Goal: Task Accomplishment & Management: Complete application form

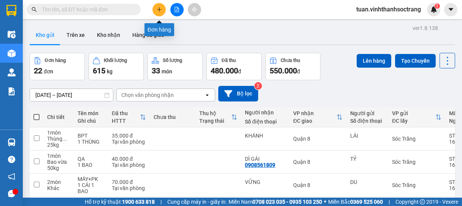
click at [155, 7] on button at bounding box center [158, 9] width 13 height 13
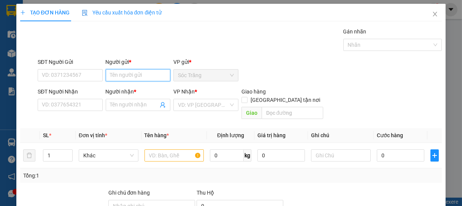
click at [138, 78] on input "Người gửi *" at bounding box center [138, 75] width 65 height 12
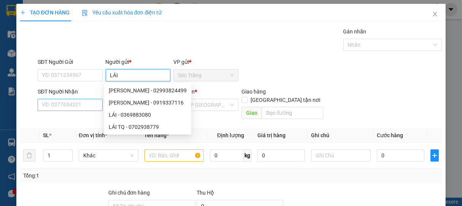
type input "LÁI"
click at [84, 107] on input "SĐT Người Nhận" at bounding box center [70, 105] width 65 height 12
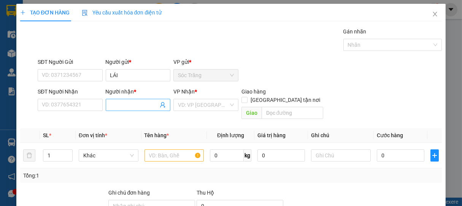
click at [126, 106] on input "Người nhận *" at bounding box center [134, 105] width 48 height 8
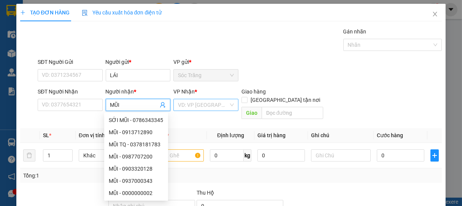
type input "MŨI"
drag, startPoint x: 180, startPoint y: 104, endPoint x: 189, endPoint y: 106, distance: 9.0
click at [183, 104] on input "search" at bounding box center [203, 104] width 51 height 11
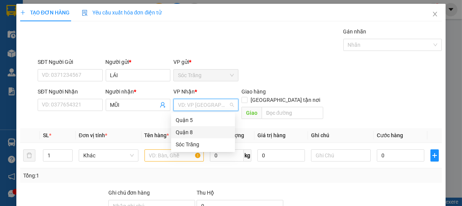
click at [184, 133] on div "Quận 8" at bounding box center [203, 132] width 55 height 8
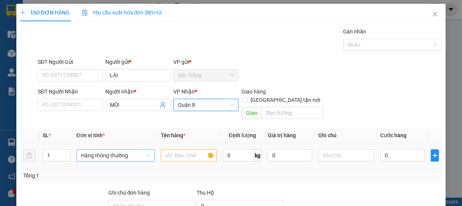
click at [93, 150] on span "Hàng thông thường" at bounding box center [115, 155] width 69 height 11
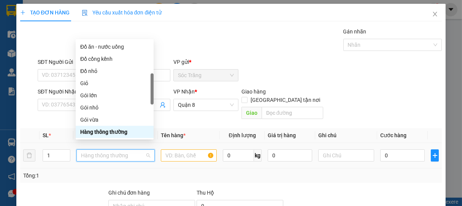
type input "T"
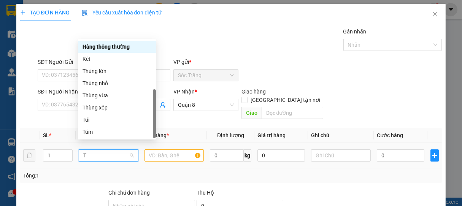
scroll to position [24, 0]
drag, startPoint x: 103, startPoint y: 89, endPoint x: 118, endPoint y: 105, distance: 21.5
click at [105, 89] on div "Bất kỳ Điện thoại Hàng thông thường Két Thùng lớn Thùng nhỏ Thùng vừa Thùng xốp…" at bounding box center [117, 77] width 78 height 122
click at [108, 83] on div "Thùng nhỏ" at bounding box center [117, 83] width 69 height 8
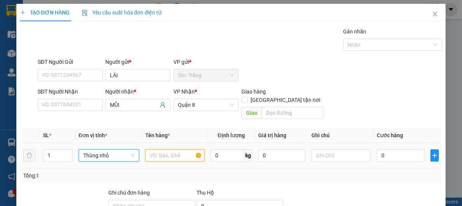
click at [171, 150] on input "text" at bounding box center [174, 155] width 59 height 12
type input "BPT"
click at [222, 149] on input "0" at bounding box center [228, 155] width 34 height 12
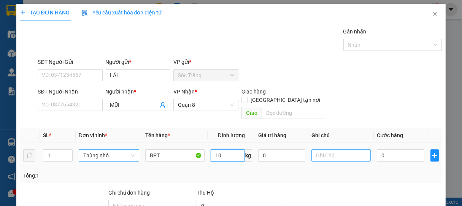
type input "10"
click at [319, 149] on input "text" at bounding box center [340, 155] width 59 height 12
type input "1 THÙNG"
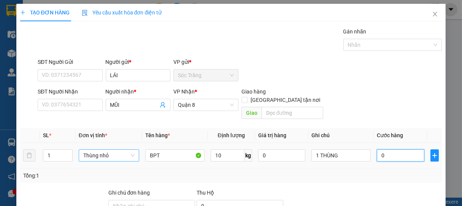
click at [378, 149] on input "0" at bounding box center [401, 155] width 48 height 12
type input "2"
type input "20"
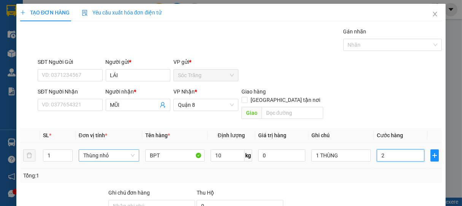
type input "20"
type input "200"
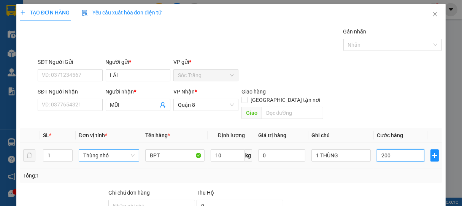
type input "2.000"
type input "20.000"
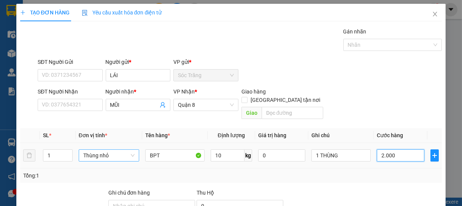
type input "20.000"
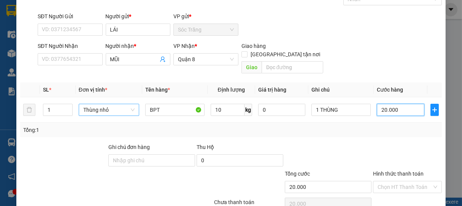
scroll to position [75, 0]
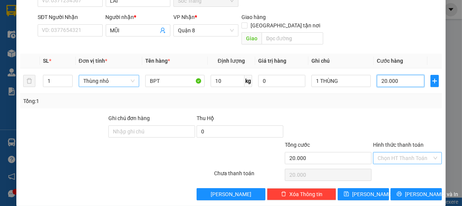
type input "20.000"
click at [387, 152] on input "Hình thức thanh toán" at bounding box center [405, 157] width 55 height 11
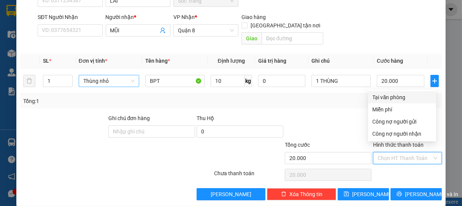
click at [397, 97] on div "Tại văn phòng" at bounding box center [402, 97] width 59 height 8
type input "0"
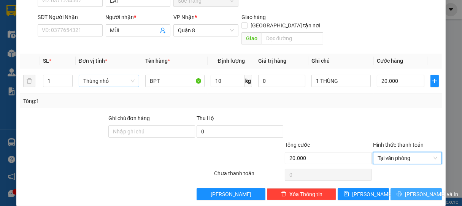
click at [413, 190] on span "[PERSON_NAME] và In" at bounding box center [431, 194] width 53 height 8
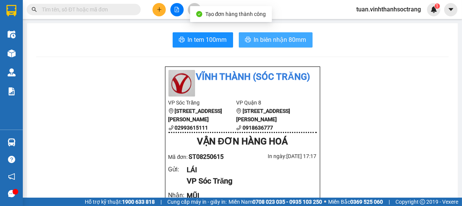
click at [283, 42] on span "In biên nhận 80mm" at bounding box center [280, 40] width 52 height 10
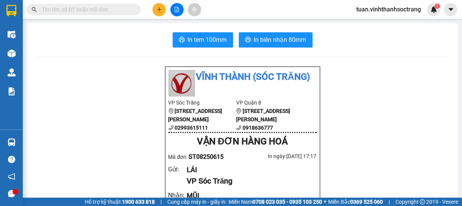
click at [157, 11] on icon "plus" at bounding box center [159, 9] width 5 height 5
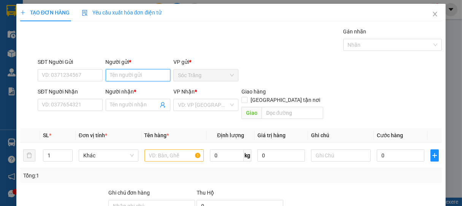
click at [139, 75] on input "Người gửi *" at bounding box center [138, 75] width 65 height 12
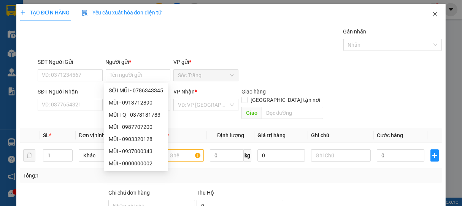
click at [430, 10] on span "Close" at bounding box center [434, 14] width 21 height 21
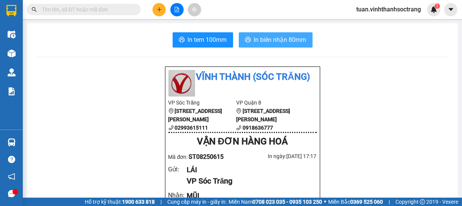
click at [272, 43] on span "In biên nhận 80mm" at bounding box center [280, 40] width 52 height 10
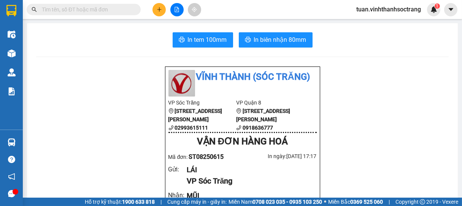
click at [154, 8] on button at bounding box center [158, 9] width 13 height 13
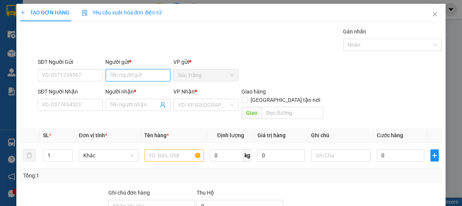
click at [135, 73] on input "Người gửi *" at bounding box center [138, 75] width 65 height 12
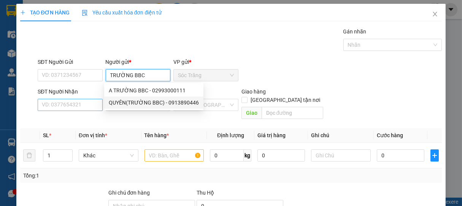
type input "TRƯỜNG BBC"
click at [85, 102] on input "SĐT Người Nhận" at bounding box center [70, 105] width 65 height 12
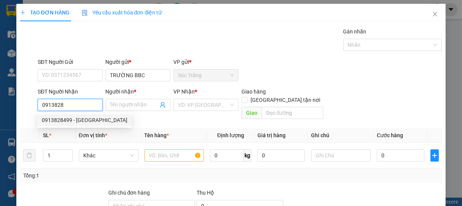
click at [75, 120] on div "0913828499 - [GEOGRAPHIC_DATA]" at bounding box center [85, 120] width 86 height 8
type input "0913828499"
type input "ÚT TÂN"
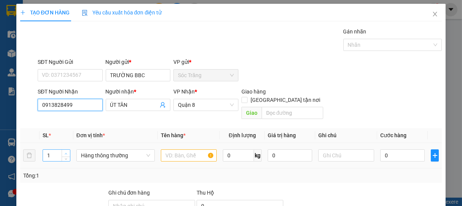
type input "0913828499"
click at [67, 152] on icon "up" at bounding box center [66, 153] width 3 height 3
click at [68, 150] on span "Increase Value" at bounding box center [66, 153] width 8 height 7
type input "5"
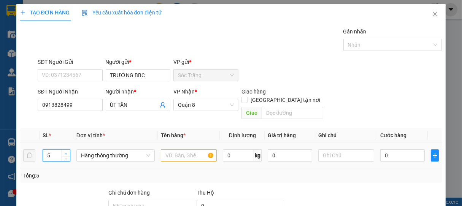
click at [68, 150] on span "Increase Value" at bounding box center [66, 153] width 8 height 7
click at [98, 150] on span "Hàng thông thường" at bounding box center [115, 155] width 69 height 11
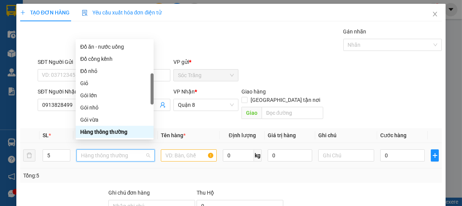
type input "T"
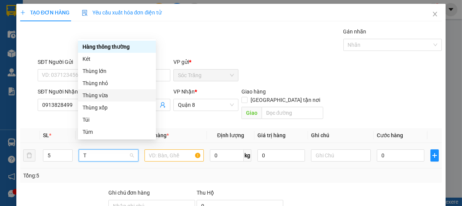
drag, startPoint x: 96, startPoint y: 97, endPoint x: 103, endPoint y: 103, distance: 9.2
click at [97, 97] on div "Thùng vừa" at bounding box center [117, 95] width 69 height 8
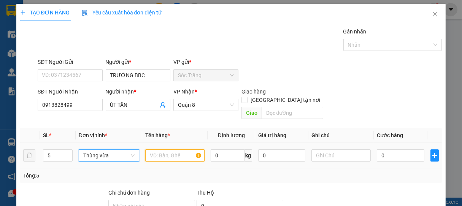
click at [172, 149] on input "text" at bounding box center [174, 155] width 59 height 12
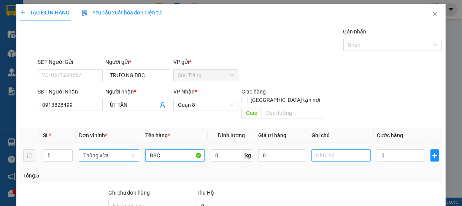
type input "BBC"
click at [327, 149] on input "text" at bounding box center [340, 155] width 59 height 12
type input "5 THÙNG"
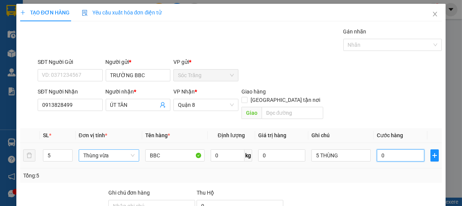
click at [381, 149] on input "0" at bounding box center [401, 155] width 48 height 12
type input "2"
type input "20"
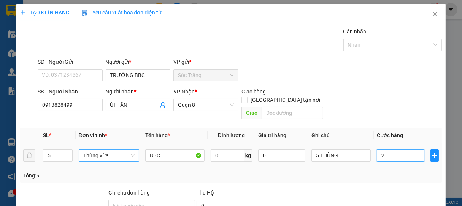
type input "20"
type input "200"
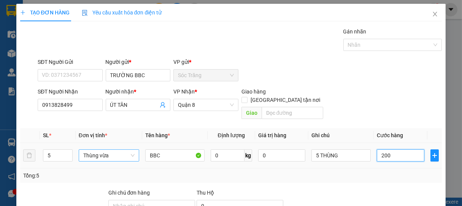
type input "2.000"
type input "20.000"
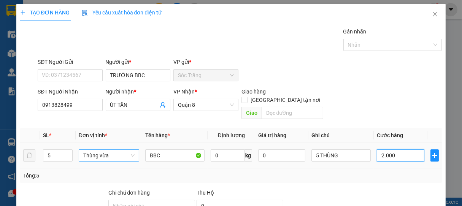
type input "20.000"
type input "200.000"
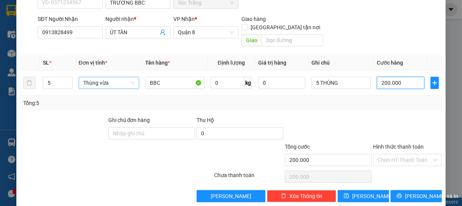
scroll to position [75, 0]
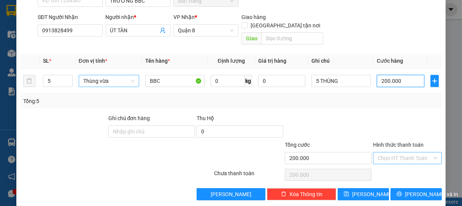
type input "200.000"
click at [395, 152] on input "Hình thức thanh toán" at bounding box center [405, 157] width 55 height 11
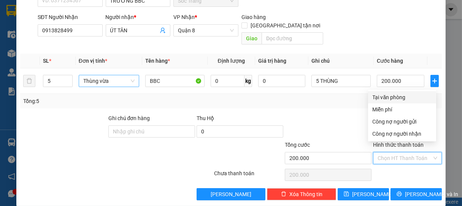
click at [392, 98] on div "Tại văn phòng" at bounding box center [402, 97] width 59 height 8
type input "0"
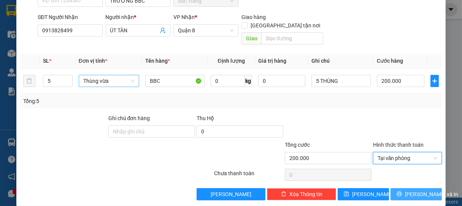
click at [409, 190] on span "[PERSON_NAME] và In" at bounding box center [431, 194] width 53 height 8
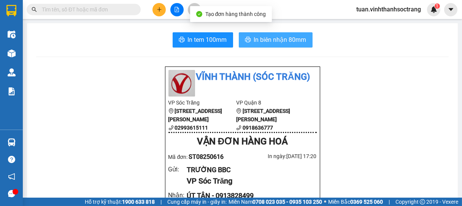
click at [281, 40] on span "In biên nhận 80mm" at bounding box center [280, 40] width 52 height 10
drag, startPoint x: 272, startPoint y: 43, endPoint x: 277, endPoint y: 37, distance: 7.8
click at [272, 42] on span "In biên nhận 80mm" at bounding box center [280, 40] width 52 height 10
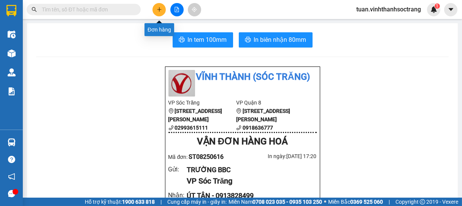
click at [162, 11] on button at bounding box center [158, 9] width 13 height 13
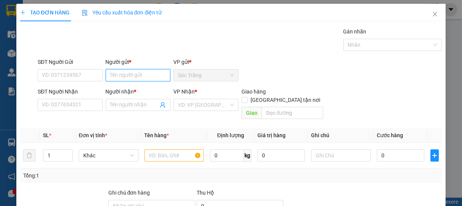
click at [126, 78] on input "Người gửi *" at bounding box center [138, 75] width 65 height 12
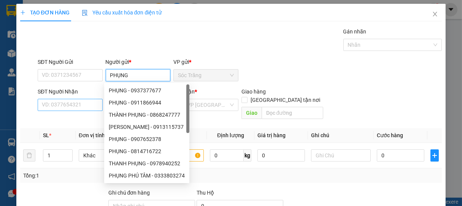
type input "PHỤNG"
click at [82, 107] on input "SĐT Người Nhận" at bounding box center [70, 105] width 65 height 12
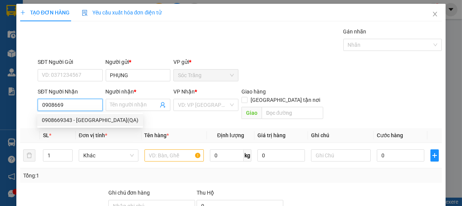
click at [87, 121] on div "0908669343 - [GEOGRAPHIC_DATA](QA)" at bounding box center [90, 120] width 97 height 8
type input "0908669343"
type input "PHÚ CƯỜNG(QA)"
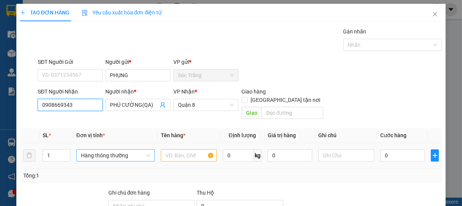
click at [100, 150] on span "Hàng thông thường" at bounding box center [115, 155] width 69 height 11
type input "0908669343"
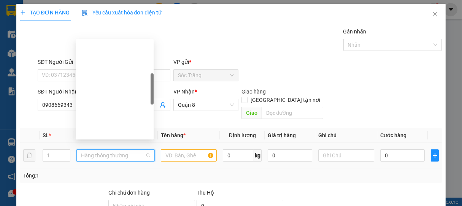
scroll to position [122, 0]
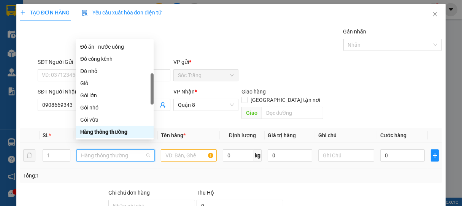
type input "B"
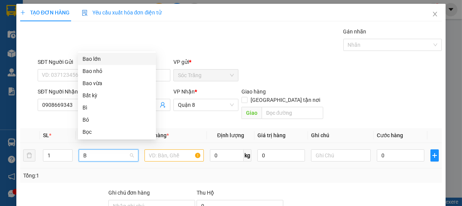
scroll to position [0, 0]
drag, startPoint x: 95, startPoint y: 84, endPoint x: 130, endPoint y: 112, distance: 44.4
click at [98, 84] on div "Bao vừa" at bounding box center [117, 83] width 69 height 8
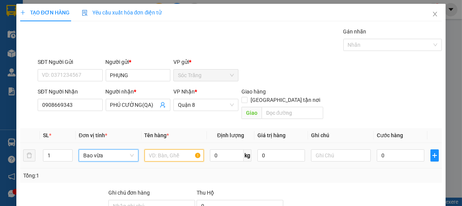
click at [163, 149] on input "text" at bounding box center [173, 155] width 59 height 12
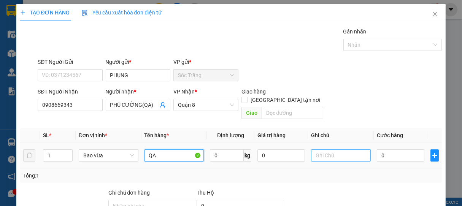
type input "QA"
click at [335, 149] on input "text" at bounding box center [340, 155] width 59 height 12
type input "1 BAO"
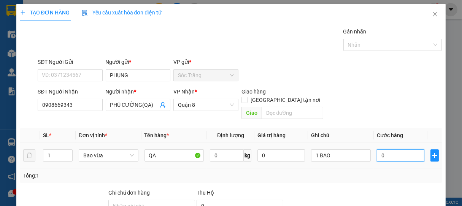
click at [409, 149] on input "0" at bounding box center [401, 155] width 48 height 12
type input "6"
type input "60"
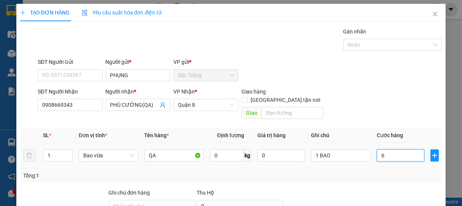
type input "60"
type input "600"
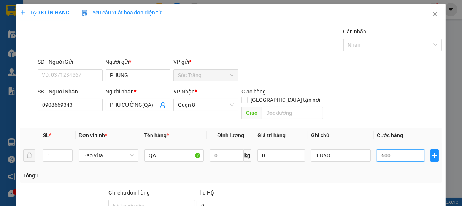
type input "6.000"
type input "60.000"
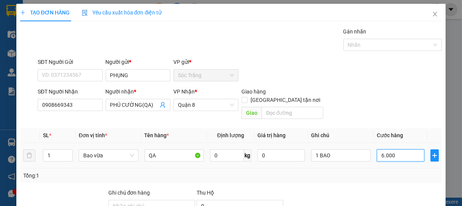
type input "60.000"
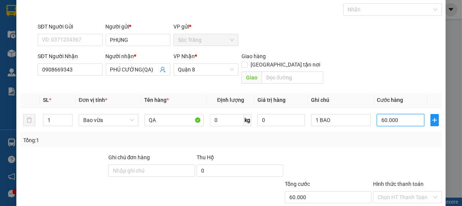
scroll to position [75, 0]
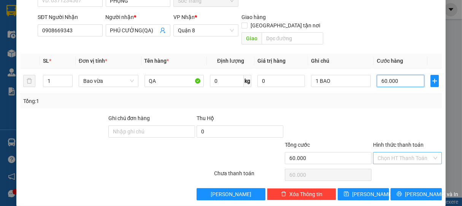
type input "60.000"
click at [406, 152] on input "Hình thức thanh toán" at bounding box center [405, 157] width 55 height 11
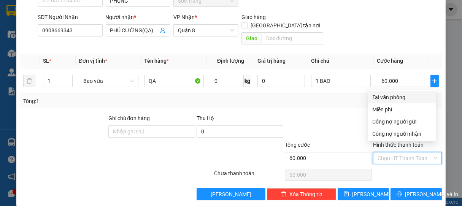
click at [397, 100] on div "Tại văn phòng" at bounding box center [402, 97] width 59 height 8
type input "0"
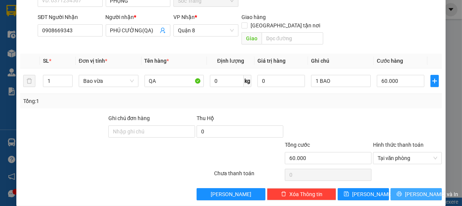
click at [414, 190] on span "[PERSON_NAME] và In" at bounding box center [431, 194] width 53 height 8
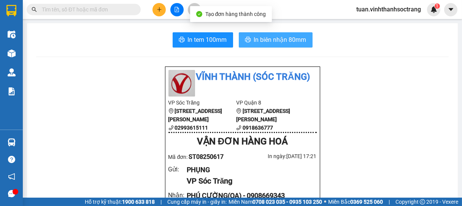
click at [282, 37] on span "In biên nhận 80mm" at bounding box center [280, 40] width 52 height 10
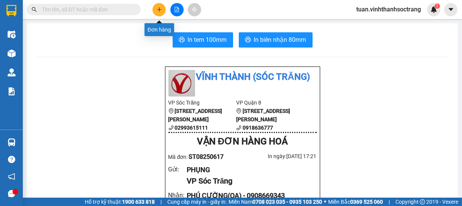
click at [159, 8] on icon "plus" at bounding box center [159, 9] width 5 height 5
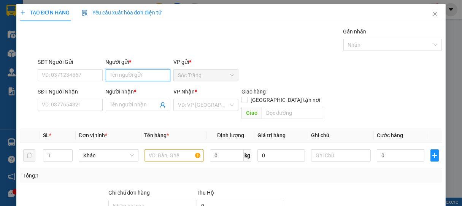
click at [141, 75] on input "Người gửi *" at bounding box center [138, 75] width 65 height 12
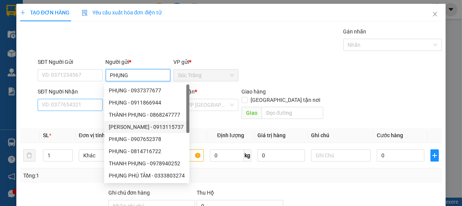
type input "PHỤNG"
click at [86, 104] on input "SĐT Người Nhận" at bounding box center [70, 105] width 65 height 12
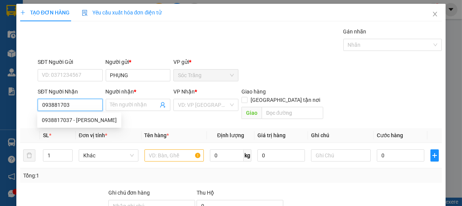
type input "0938817037"
click at [86, 116] on div "0938817037 - [PERSON_NAME]" at bounding box center [79, 120] width 75 height 8
type input "[PERSON_NAME]"
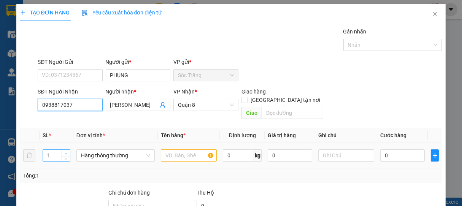
type input "0938817037"
type input "2"
click at [65, 153] on icon "up" at bounding box center [66, 154] width 2 height 2
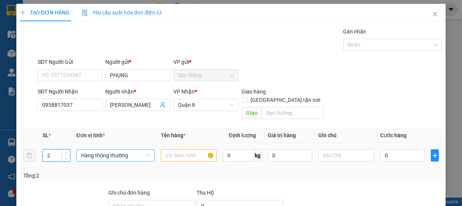
click at [103, 150] on span "Hàng thông thường" at bounding box center [115, 155] width 69 height 11
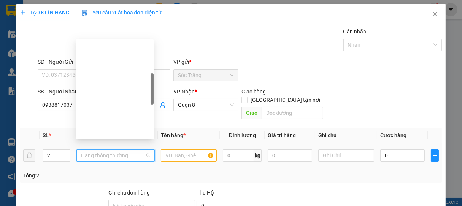
scroll to position [122, 0]
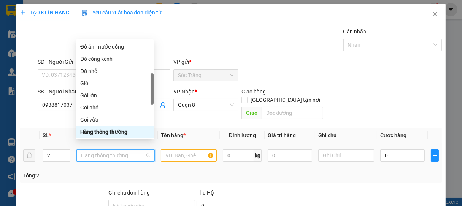
type input "B"
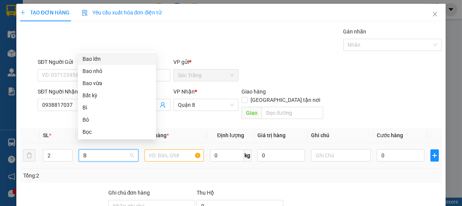
scroll to position [0, 0]
click at [95, 84] on div "Bao vừa" at bounding box center [117, 83] width 69 height 8
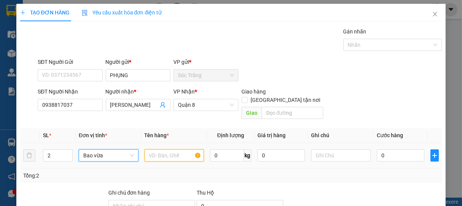
click at [163, 149] on input "text" at bounding box center [173, 155] width 59 height 12
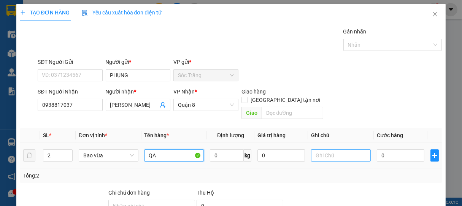
type input "QA"
click at [336, 149] on input "text" at bounding box center [340, 155] width 59 height 12
type input "2 BAO"
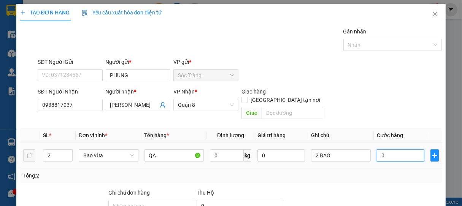
click at [387, 149] on input "0" at bounding box center [401, 155] width 48 height 12
type input "1"
type input "12"
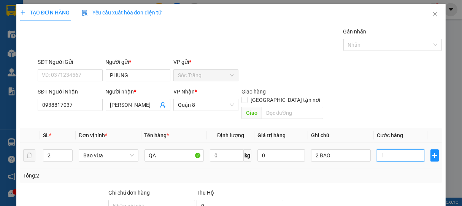
type input "12"
type input "120"
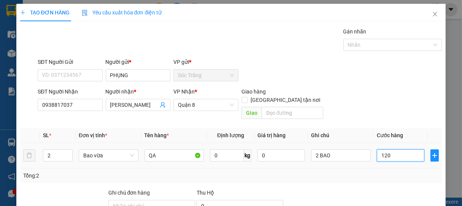
type input "1.200"
type input "12.000"
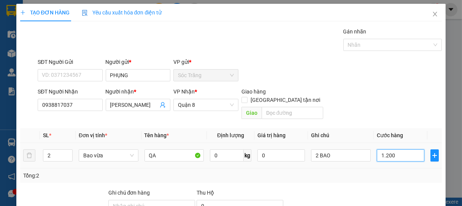
type input "12.000"
type input "120.000"
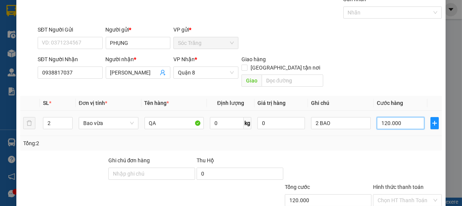
scroll to position [75, 0]
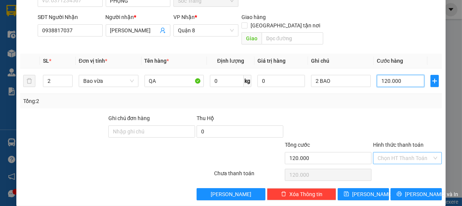
type input "120.000"
click at [397, 152] on input "Hình thức thanh toán" at bounding box center [405, 157] width 55 height 11
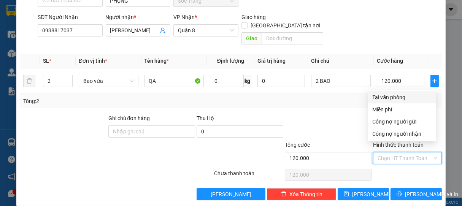
click at [395, 100] on div "Tại văn phòng" at bounding box center [402, 97] width 59 height 8
type input "0"
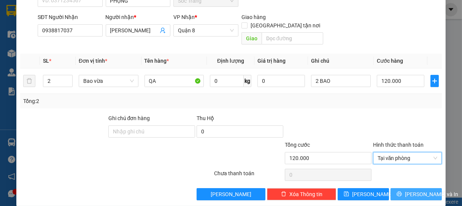
click at [416, 190] on span "[PERSON_NAME] và In" at bounding box center [431, 194] width 53 height 8
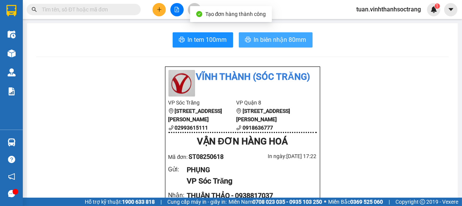
drag, startPoint x: 279, startPoint y: 43, endPoint x: 279, endPoint y: 32, distance: 11.0
click at [279, 42] on span "In biên nhận 80mm" at bounding box center [280, 40] width 52 height 10
click at [283, 41] on span "In biên nhận 80mm" at bounding box center [280, 40] width 52 height 10
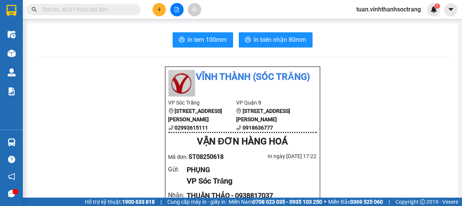
click at [163, 7] on button at bounding box center [158, 9] width 13 height 13
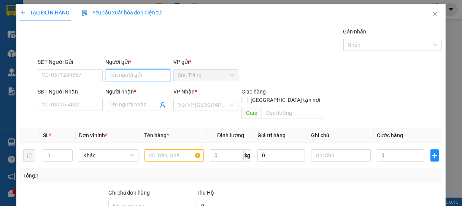
click at [148, 74] on input "Người gửi *" at bounding box center [138, 75] width 65 height 12
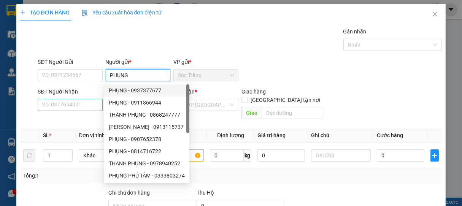
type input "PHỤNG"
click at [84, 107] on input "SĐT Người Nhận" at bounding box center [70, 105] width 65 height 12
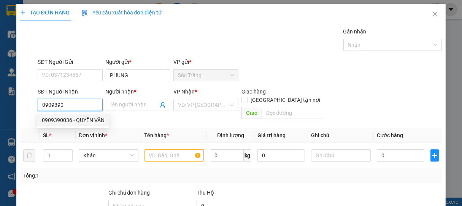
click at [79, 116] on div "0909390036 - QUYỀN VÂN" at bounding box center [73, 120] width 63 height 8
type input "0909390036"
type input "QUYỀN VÂN"
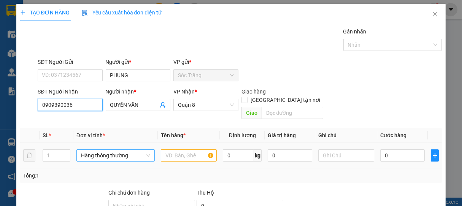
click at [103, 150] on span "Hàng thông thường" at bounding box center [115, 155] width 69 height 11
type input "0909390036"
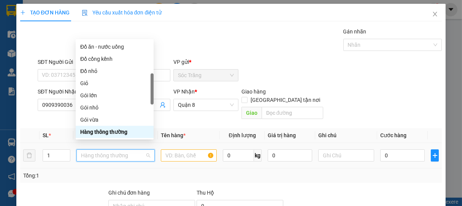
type input "B"
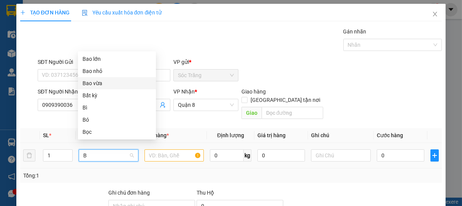
drag, startPoint x: 96, startPoint y: 84, endPoint x: 128, endPoint y: 113, distance: 43.0
click at [98, 85] on div "Bao vừa" at bounding box center [117, 83] width 69 height 8
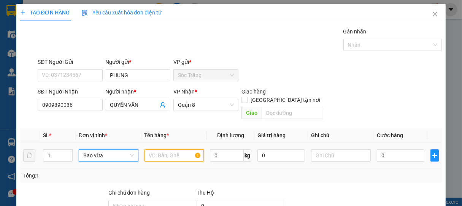
click at [169, 149] on input "text" at bounding box center [173, 155] width 59 height 12
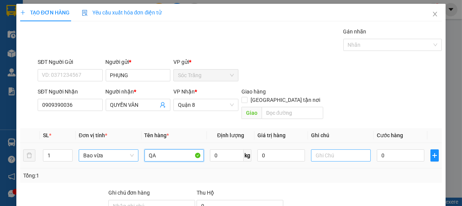
type input "QA"
click at [332, 149] on input "text" at bounding box center [340, 155] width 59 height 12
type input "1 BAO"
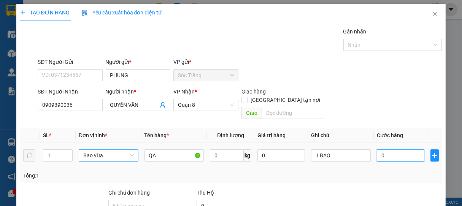
click at [402, 151] on input "0" at bounding box center [401, 155] width 48 height 12
type input "6"
type input "60"
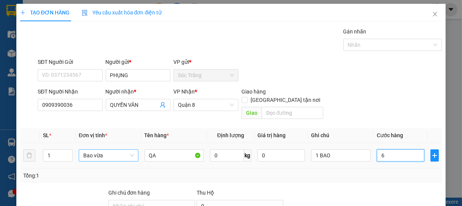
type input "60"
type input "600"
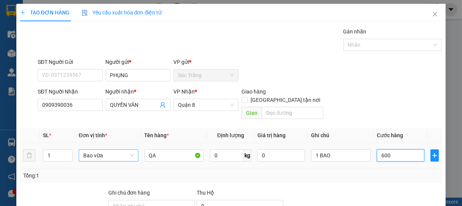
type input "6.000"
type input "60.000"
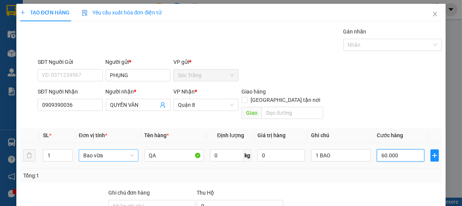
type input "60.000"
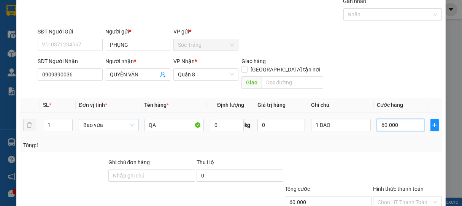
scroll to position [75, 0]
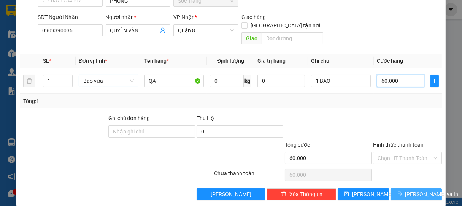
type input "60.000"
click at [416, 190] on span "[PERSON_NAME] và In" at bounding box center [431, 194] width 53 height 8
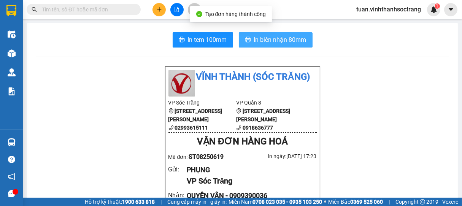
click at [290, 39] on span "In biên nhận 80mm" at bounding box center [280, 40] width 52 height 10
drag, startPoint x: 270, startPoint y: 40, endPoint x: 275, endPoint y: 35, distance: 6.5
click at [271, 40] on span "In biên nhận 80mm" at bounding box center [280, 40] width 52 height 10
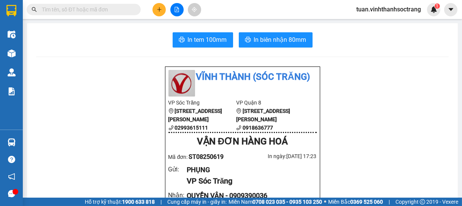
click at [159, 10] on icon "plus" at bounding box center [159, 9] width 5 height 5
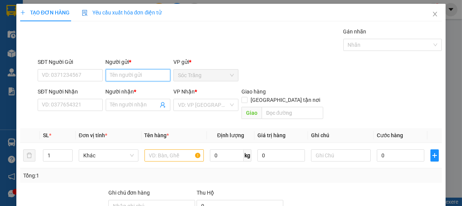
click at [148, 73] on input "Người gửi *" at bounding box center [138, 75] width 65 height 12
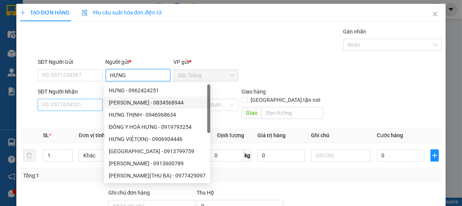
type input "HƯNG"
click at [88, 107] on input "SĐT Người Nhận" at bounding box center [70, 105] width 65 height 12
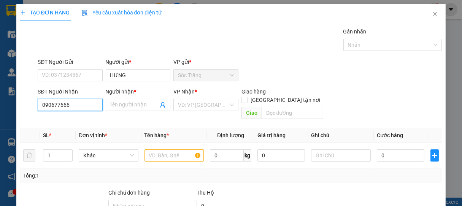
type input "0906776666"
click at [75, 119] on div "0906776666 - TRANG" at bounding box center [69, 120] width 55 height 8
type input "TRANG"
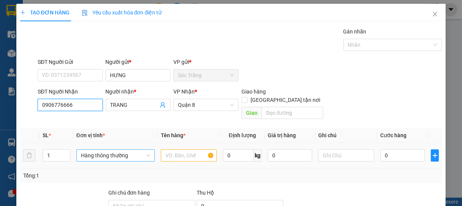
click at [102, 151] on span "Hàng thông thường" at bounding box center [115, 155] width 69 height 11
type input "0906776666"
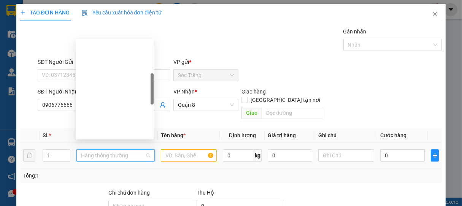
type input "T"
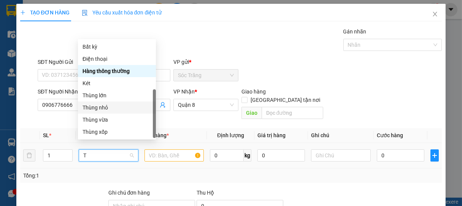
drag, startPoint x: 99, startPoint y: 83, endPoint x: 106, endPoint y: 92, distance: 11.3
click at [100, 103] on div "Thùng nhỏ" at bounding box center [117, 107] width 69 height 8
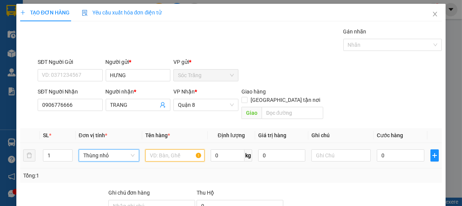
click at [167, 150] on input "text" at bounding box center [174, 155] width 59 height 12
type input "PT"
click at [221, 149] on input "0" at bounding box center [228, 155] width 34 height 12
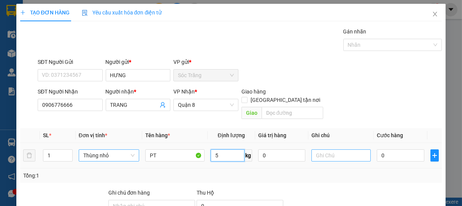
type input "5"
click at [327, 149] on input "text" at bounding box center [340, 155] width 59 height 12
type input "1 THÙNG"
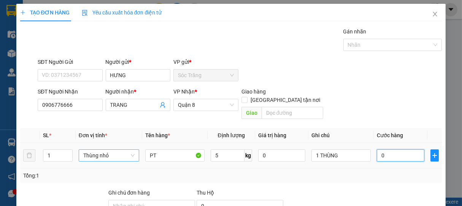
click at [389, 149] on input "0" at bounding box center [401, 155] width 48 height 12
type input "2"
type input "20"
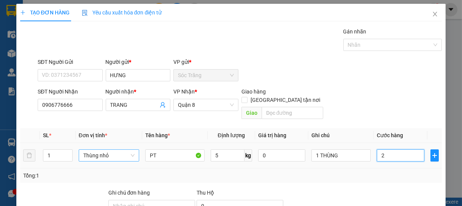
type input "20"
type input "200"
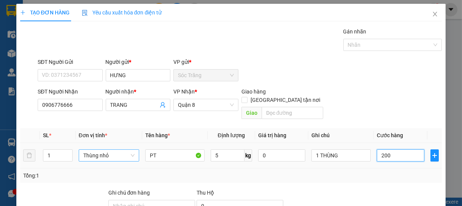
type input "2.000"
type input "20.000"
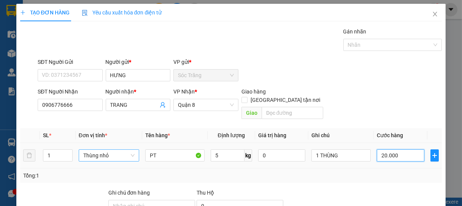
type input "20.000"
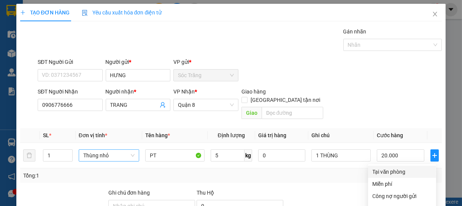
drag, startPoint x: 393, startPoint y: 96, endPoint x: 400, endPoint y: 124, distance: 28.9
click at [394, 168] on div "Tại văn phòng" at bounding box center [402, 172] width 59 height 8
type input "0"
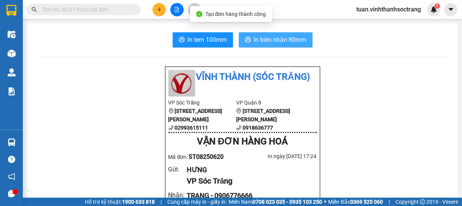
click at [283, 37] on span "In biên nhận 80mm" at bounding box center [280, 40] width 52 height 10
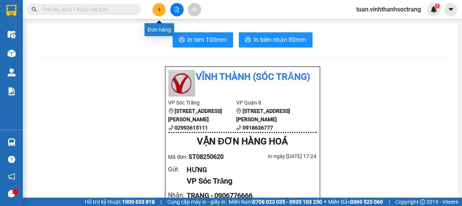
click at [160, 5] on button at bounding box center [158, 9] width 13 height 13
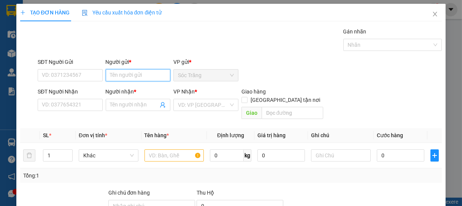
click at [141, 77] on input "Người gửi *" at bounding box center [138, 75] width 65 height 12
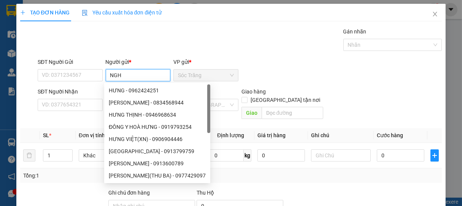
type input "NGHỈ"
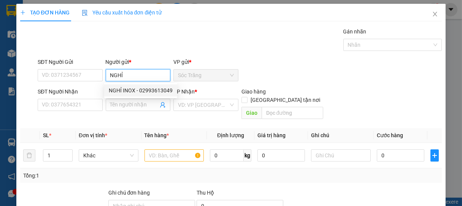
click at [135, 90] on div "NGHỈ INOX - 02993613049" at bounding box center [141, 90] width 64 height 8
type input "02993613049"
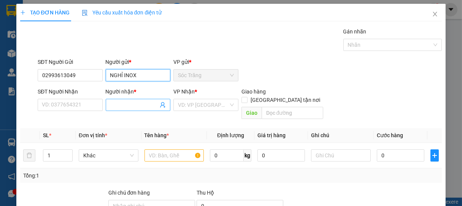
type input "NGHỈ INOX"
click at [131, 102] on input "Người nhận *" at bounding box center [134, 105] width 48 height 8
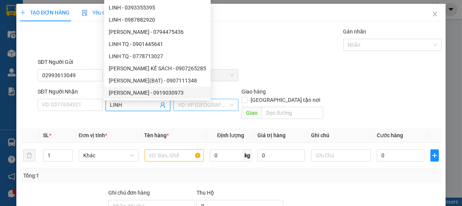
type input "LINH"
click at [212, 108] on input "search" at bounding box center [203, 104] width 51 height 11
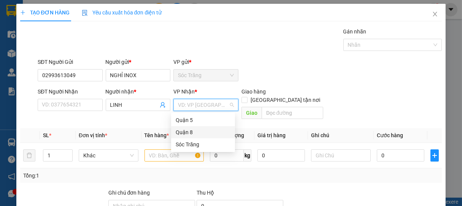
click at [191, 133] on div "Quận 8" at bounding box center [203, 132] width 55 height 8
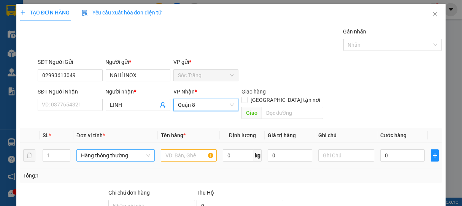
click at [103, 150] on span "Hàng thông thường" at bounding box center [115, 155] width 69 height 11
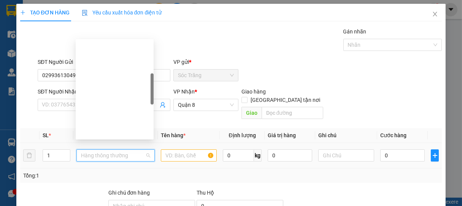
type input "B"
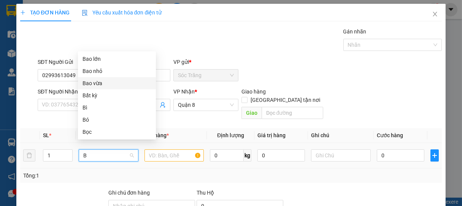
click at [98, 84] on div "Bao vừa" at bounding box center [117, 83] width 69 height 8
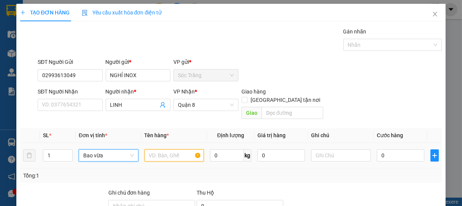
click at [162, 149] on input "text" at bounding box center [173, 155] width 59 height 12
type input "INOX"
click at [222, 149] on input "0" at bounding box center [227, 155] width 34 height 12
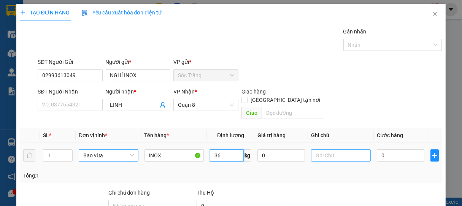
type input "36"
click at [320, 149] on input "text" at bounding box center [340, 155] width 59 height 12
type input "1 BAO"
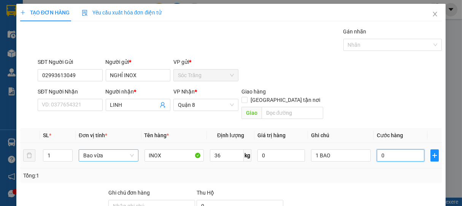
click at [398, 149] on input "0" at bounding box center [401, 155] width 48 height 12
type input "2"
type input "25"
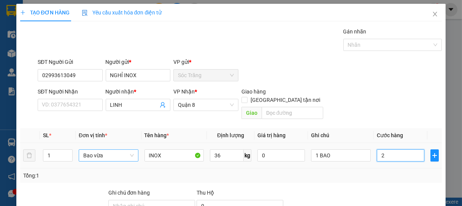
type input "25"
type input "250"
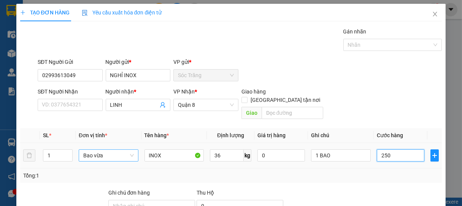
type input "2.500"
type input "25.000"
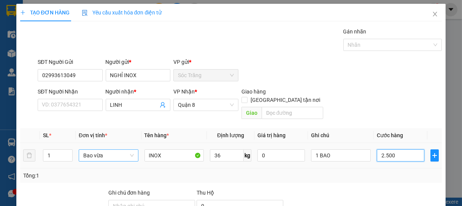
type input "25.000"
click at [360, 44] on div at bounding box center [388, 44] width 87 height 9
type input "25.000"
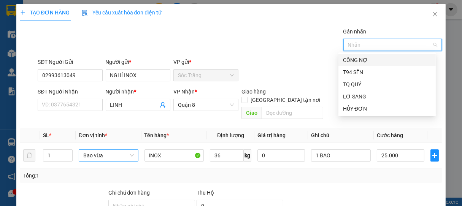
click at [354, 62] on div "CÔNG NỢ" at bounding box center [387, 60] width 88 height 8
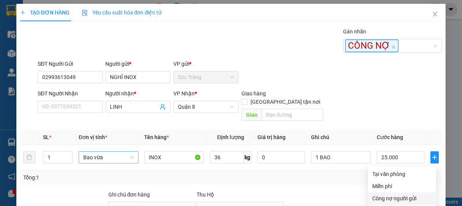
click at [394, 192] on div "Công nợ người gửi" at bounding box center [402, 198] width 59 height 8
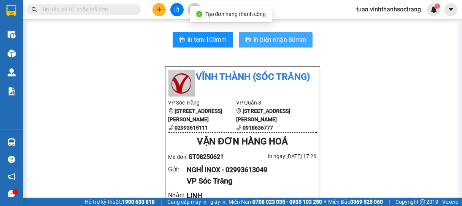
click at [288, 38] on span "In biên nhận 80mm" at bounding box center [280, 40] width 52 height 10
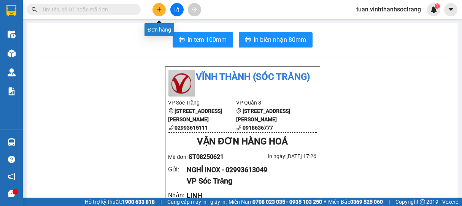
click at [157, 10] on icon "plus" at bounding box center [159, 9] width 5 height 5
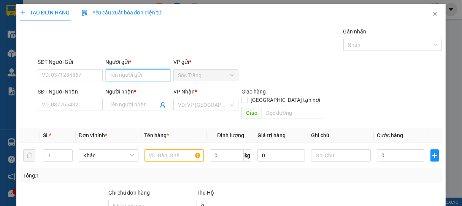
click at [145, 74] on input "Người gửi *" at bounding box center [138, 75] width 65 height 12
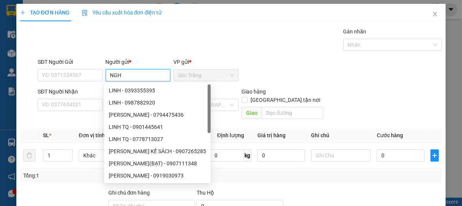
type input "NGHỈ"
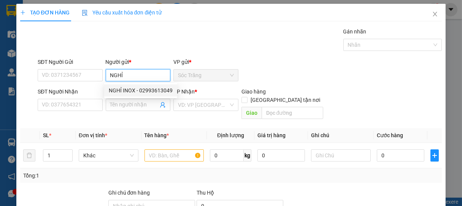
click at [130, 93] on div "NGHỈ INOX - 02993613049" at bounding box center [141, 90] width 64 height 8
type input "02993613049"
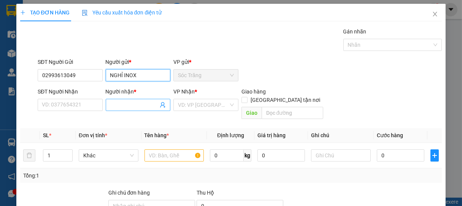
type input "NGHỈ INOX"
click at [131, 106] on input "Người nhận *" at bounding box center [134, 105] width 48 height 8
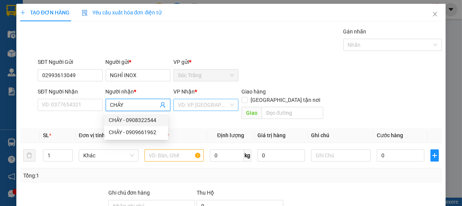
type input "CHẢY"
click at [193, 107] on input "search" at bounding box center [203, 104] width 51 height 11
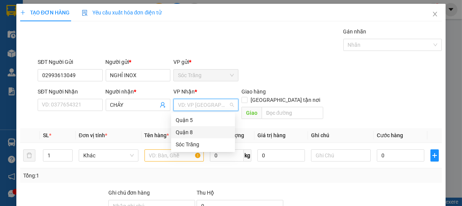
click at [185, 132] on div "Quận 8" at bounding box center [203, 132] width 55 height 8
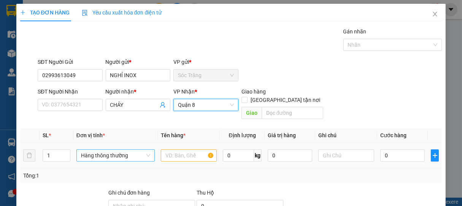
click at [98, 150] on span "Hàng thông thường" at bounding box center [115, 155] width 69 height 11
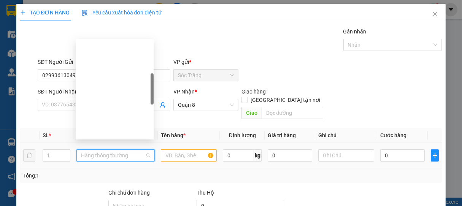
type input "B"
click at [65, 152] on icon "up" at bounding box center [66, 153] width 3 height 3
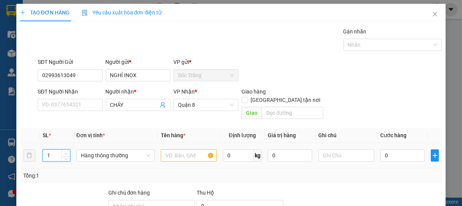
type input "2"
click at [65, 152] on icon "up" at bounding box center [66, 153] width 3 height 3
click at [104, 150] on span "Hàng thông thường" at bounding box center [115, 155] width 69 height 11
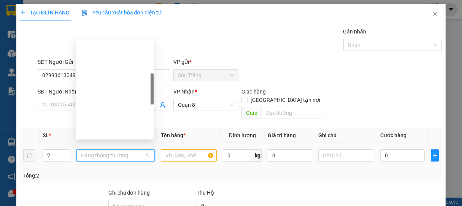
type input "B"
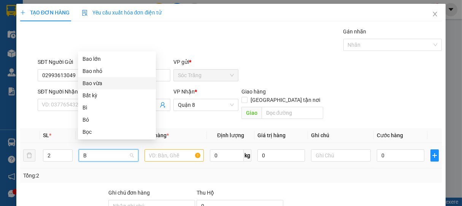
drag, startPoint x: 94, startPoint y: 82, endPoint x: 113, endPoint y: 94, distance: 21.7
click at [96, 82] on div "Bao vừa" at bounding box center [117, 83] width 69 height 8
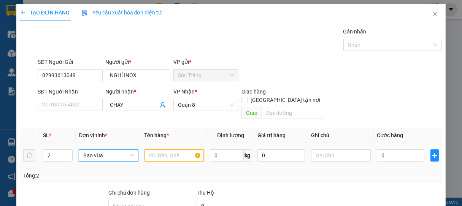
click at [168, 152] on input "text" at bounding box center [173, 155] width 59 height 12
type input "INOX"
click at [226, 149] on input "0" at bounding box center [227, 155] width 34 height 12
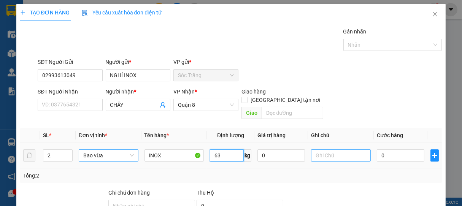
type input "63"
click at [322, 149] on input "text" at bounding box center [340, 155] width 59 height 12
type input "2 BAO"
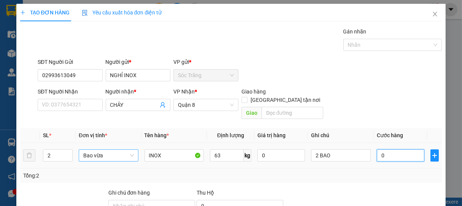
click at [395, 151] on input "0" at bounding box center [401, 155] width 48 height 12
type input "5"
type input "50"
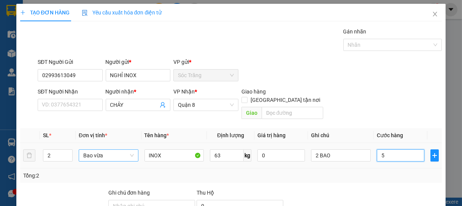
type input "50"
click at [354, 46] on div at bounding box center [388, 44] width 87 height 9
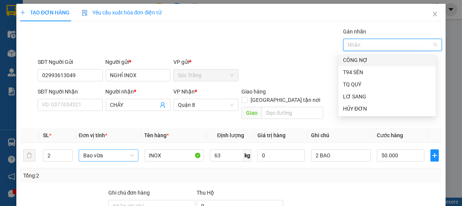
click at [354, 61] on div "CÔNG NỢ" at bounding box center [387, 60] width 88 height 8
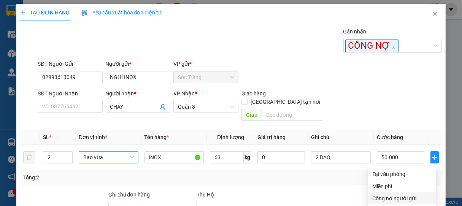
click at [393, 192] on div "Công nợ người gửi" at bounding box center [402, 198] width 59 height 8
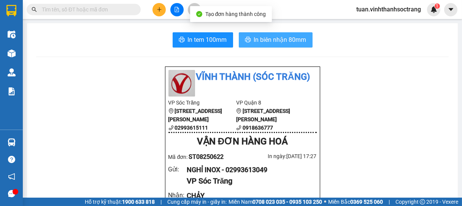
click at [263, 44] on button "In biên nhận 80mm" at bounding box center [276, 39] width 74 height 15
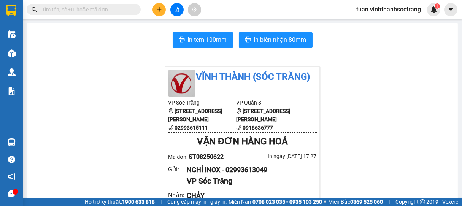
click at [159, 11] on icon "plus" at bounding box center [159, 9] width 0 height 4
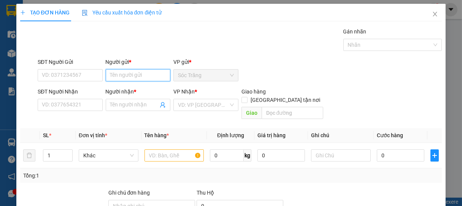
click at [145, 71] on input "Người gửi *" at bounding box center [138, 75] width 65 height 12
click at [124, 86] on div "Ý DÚT - 0977577446" at bounding box center [136, 90] width 55 height 8
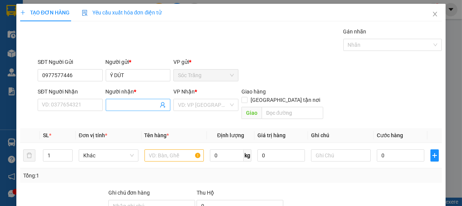
click at [130, 105] on input "Người nhận *" at bounding box center [134, 105] width 48 height 8
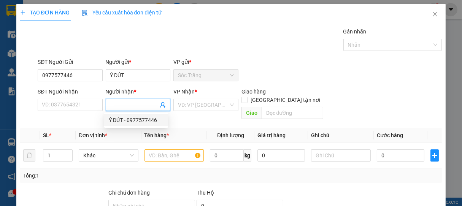
drag, startPoint x: 126, startPoint y: 121, endPoint x: 131, endPoint y: 119, distance: 5.3
click at [127, 121] on div "Ý DÚT - 0977577446" at bounding box center [136, 120] width 55 height 8
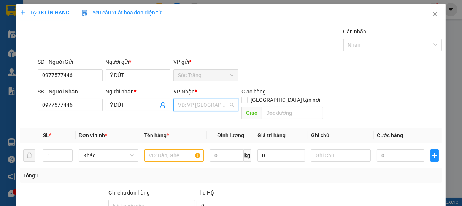
drag, startPoint x: 197, startPoint y: 102, endPoint x: 183, endPoint y: 114, distance: 18.1
click at [197, 102] on input "search" at bounding box center [203, 104] width 51 height 11
click at [183, 131] on div "Quận 8" at bounding box center [203, 132] width 55 height 8
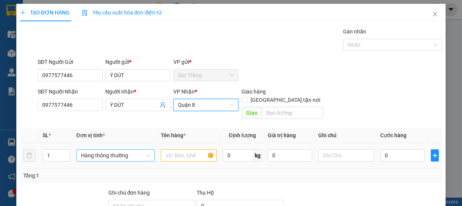
click at [105, 150] on span "Hàng thông thường" at bounding box center [115, 155] width 69 height 11
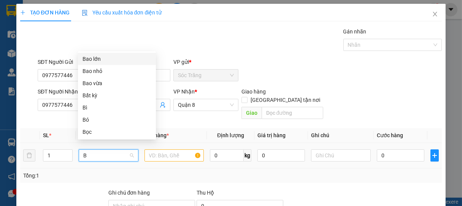
click at [94, 61] on div "Bao lớn" at bounding box center [117, 59] width 69 height 8
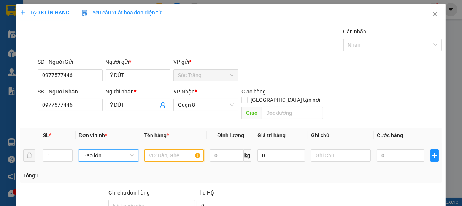
click at [167, 151] on input "text" at bounding box center [173, 155] width 59 height 12
click at [220, 149] on input "0" at bounding box center [227, 155] width 34 height 12
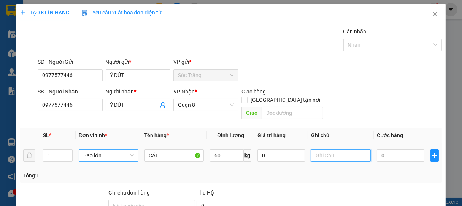
click at [311, 149] on input "text" at bounding box center [340, 155] width 59 height 12
click at [388, 149] on input "0" at bounding box center [401, 155] width 48 height 12
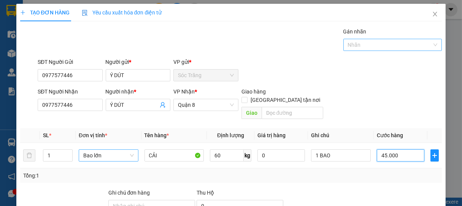
click at [359, 48] on div at bounding box center [388, 44] width 87 height 9
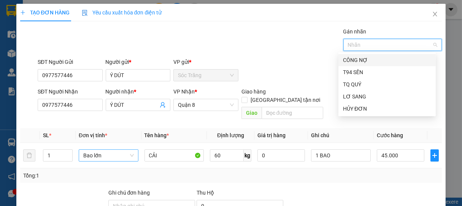
drag, startPoint x: 355, startPoint y: 59, endPoint x: 357, endPoint y: 62, distance: 4.1
click at [356, 59] on div "CÔNG NỢ" at bounding box center [387, 60] width 88 height 8
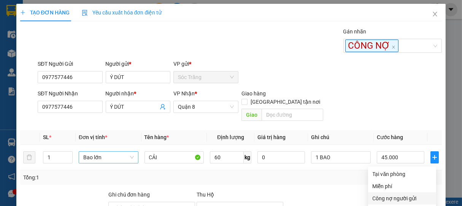
drag, startPoint x: 393, startPoint y: 122, endPoint x: 394, endPoint y: 140, distance: 17.9
click at [394, 192] on div "Công nợ người gửi" at bounding box center [402, 198] width 59 height 8
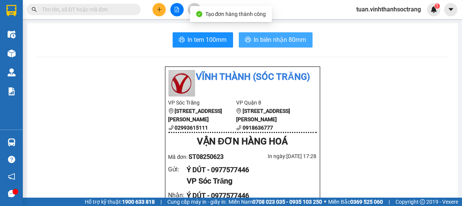
drag, startPoint x: 290, startPoint y: 44, endPoint x: 295, endPoint y: 52, distance: 9.0
click at [290, 43] on span "In biên nhận 80mm" at bounding box center [280, 40] width 52 height 10
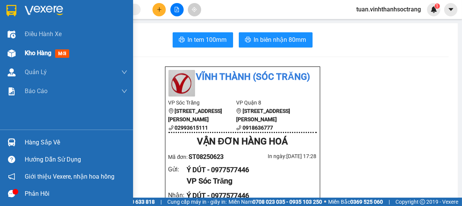
click at [37, 50] on span "Kho hàng" at bounding box center [38, 52] width 27 height 7
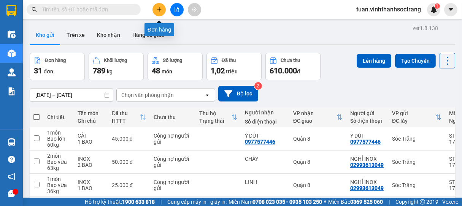
click at [160, 8] on icon "plus" at bounding box center [159, 9] width 5 height 5
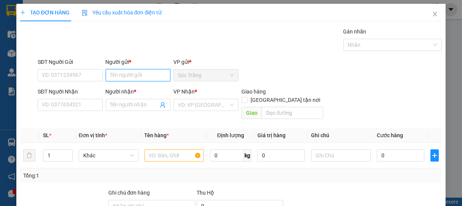
click at [136, 74] on input "Người gửi *" at bounding box center [138, 75] width 65 height 12
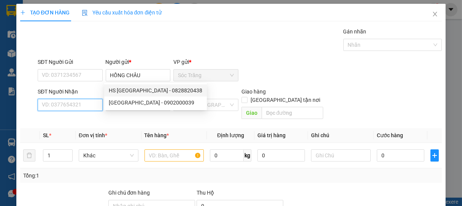
click at [88, 104] on input "SĐT Người Nhận" at bounding box center [70, 105] width 65 height 12
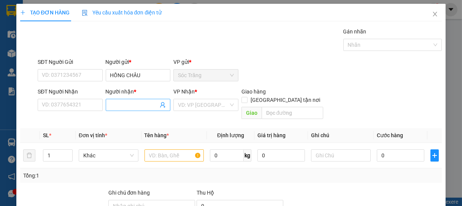
click at [132, 107] on input "Người nhận *" at bounding box center [134, 105] width 48 height 8
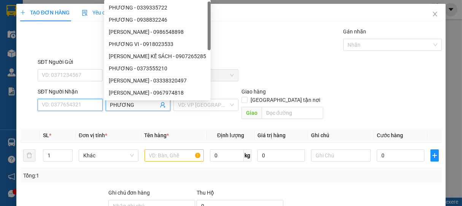
click at [79, 109] on input "SĐT Người Nhận" at bounding box center [70, 105] width 65 height 12
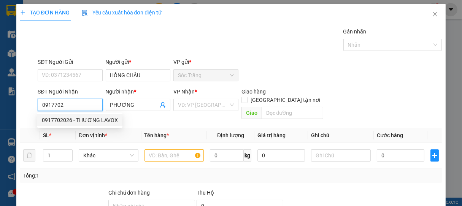
click at [71, 119] on div "0917702026 - THƯƠNG LAVOX" at bounding box center [80, 120] width 76 height 8
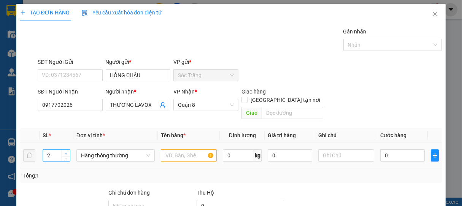
click at [63, 150] on span "Increase Value" at bounding box center [66, 153] width 8 height 7
click at [65, 157] on icon "down" at bounding box center [66, 158] width 3 height 3
click at [102, 150] on span "Hàng thông thường" at bounding box center [115, 155] width 69 height 11
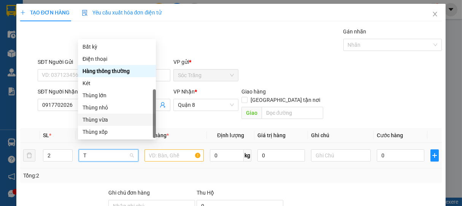
click at [103, 116] on div "Thùng vừa" at bounding box center [117, 120] width 69 height 8
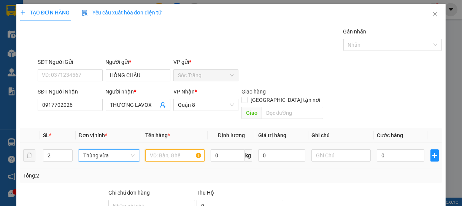
click at [165, 150] on input "text" at bounding box center [174, 155] width 59 height 12
click at [221, 149] on input "0" at bounding box center [228, 155] width 34 height 12
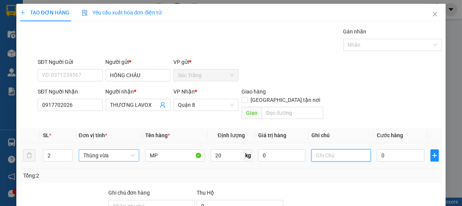
click at [329, 149] on input "text" at bounding box center [340, 155] width 59 height 12
click at [382, 149] on input "0" at bounding box center [401, 155] width 48 height 12
drag, startPoint x: 374, startPoint y: 147, endPoint x: 400, endPoint y: 165, distance: 31.9
click at [374, 153] on td "0" at bounding box center [401, 155] width 54 height 25
click at [379, 149] on input "0" at bounding box center [401, 155] width 48 height 12
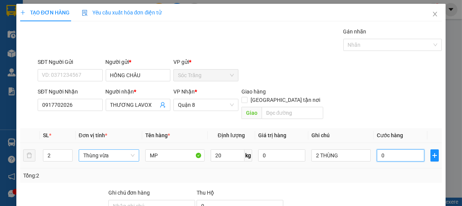
click at [364, 156] on tr "2 Thùng vừa MP 20 kg 0 2 THÙNG 0" at bounding box center [231, 155] width 422 height 25
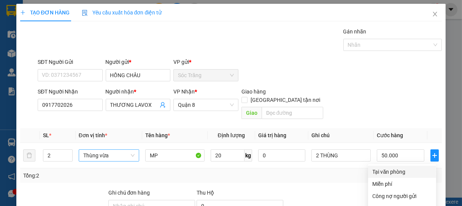
click at [394, 168] on div "Tại văn phòng" at bounding box center [402, 172] width 59 height 8
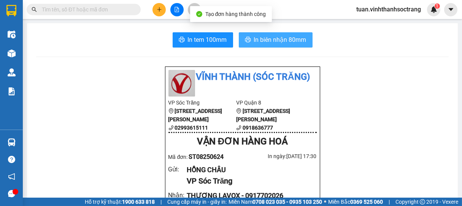
click at [281, 40] on span "In biên nhận 80mm" at bounding box center [280, 40] width 52 height 10
click at [278, 43] on span "In biên nhận 80mm" at bounding box center [280, 40] width 52 height 10
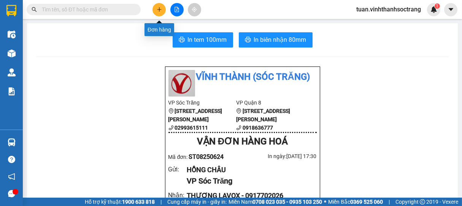
click at [158, 9] on icon "plus" at bounding box center [159, 9] width 5 height 5
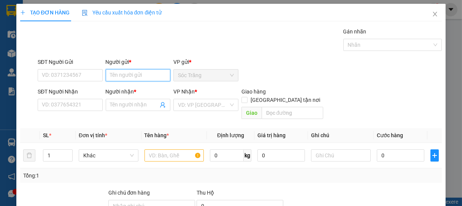
click at [144, 79] on input "Người gửi *" at bounding box center [138, 75] width 65 height 12
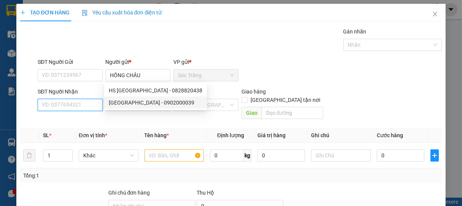
click at [94, 106] on input "SĐT Người Nhận" at bounding box center [70, 105] width 65 height 12
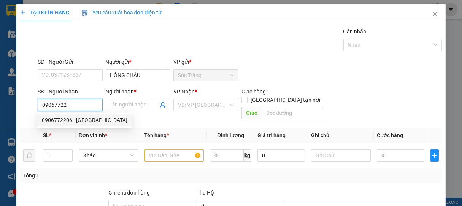
click at [78, 119] on div "0906772206 - [GEOGRAPHIC_DATA]" at bounding box center [85, 120] width 86 height 8
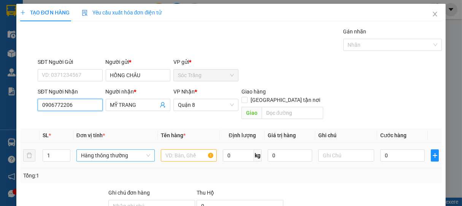
click at [91, 151] on span "Hàng thông thường" at bounding box center [115, 155] width 69 height 11
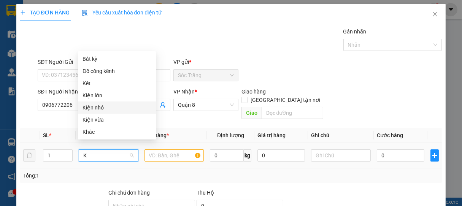
click at [97, 106] on div "Kiện nhỏ" at bounding box center [117, 107] width 69 height 8
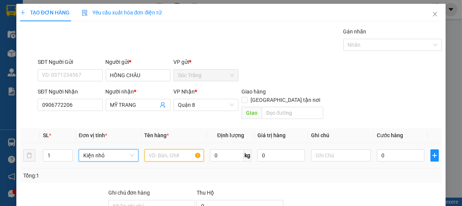
click at [165, 149] on input "text" at bounding box center [173, 155] width 59 height 12
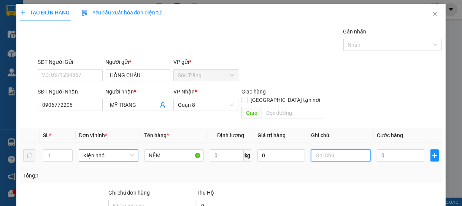
click at [326, 149] on input "text" at bounding box center [340, 155] width 59 height 12
click at [382, 149] on input "0" at bounding box center [401, 155] width 48 height 12
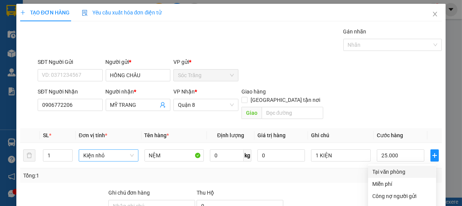
drag, startPoint x: 391, startPoint y: 95, endPoint x: 395, endPoint y: 137, distance: 41.7
click at [391, 168] on div "Tại văn phòng" at bounding box center [402, 172] width 59 height 8
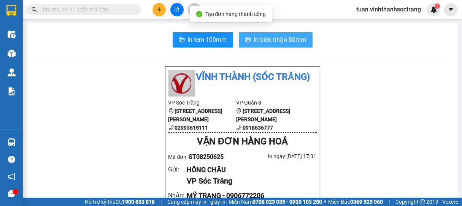
click at [280, 41] on span "In biên nhận 80mm" at bounding box center [280, 40] width 52 height 10
click at [288, 38] on span "In biên nhận 80mm" at bounding box center [280, 40] width 52 height 10
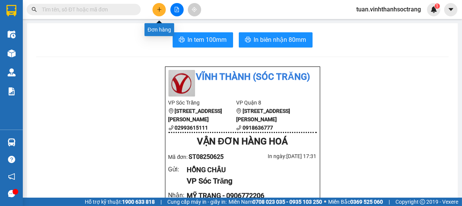
click at [157, 7] on icon "plus" at bounding box center [159, 9] width 5 height 5
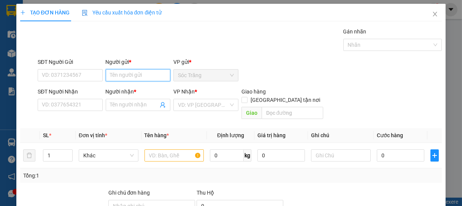
click at [129, 75] on input "Người gửi *" at bounding box center [138, 75] width 65 height 12
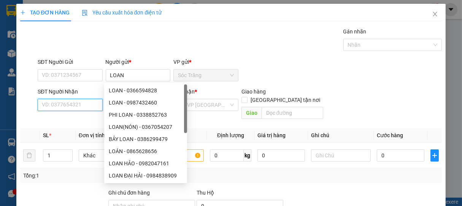
click at [81, 107] on input "SĐT Người Nhận" at bounding box center [70, 105] width 65 height 12
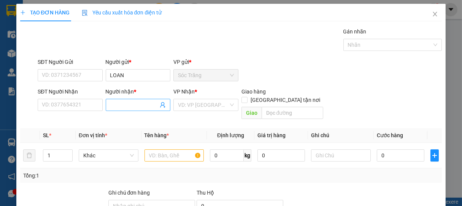
click at [113, 105] on input "Người nhận *" at bounding box center [134, 105] width 48 height 8
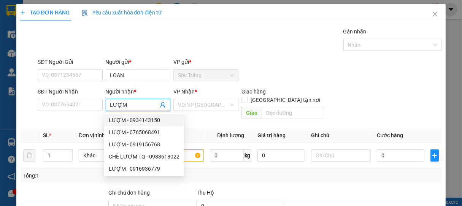
click at [142, 121] on div "LƯỢM - 0934143150" at bounding box center [144, 120] width 71 height 8
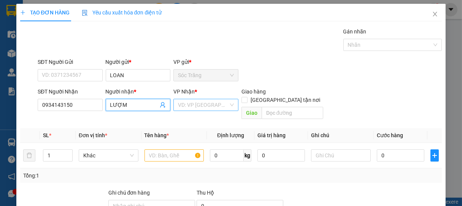
click at [196, 108] on input "search" at bounding box center [203, 104] width 51 height 11
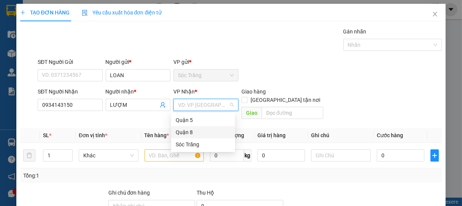
click at [183, 132] on div "Quận 8" at bounding box center [203, 132] width 55 height 8
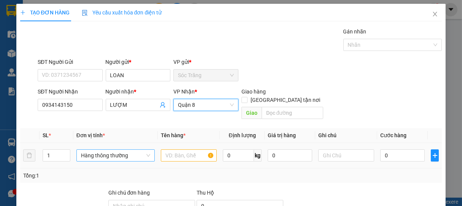
click at [113, 150] on span "Hàng thông thường" at bounding box center [115, 155] width 69 height 11
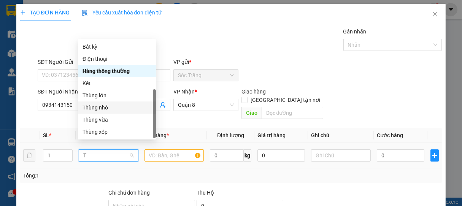
drag, startPoint x: 100, startPoint y: 80, endPoint x: 110, endPoint y: 85, distance: 10.9
click at [102, 103] on div "Thùng nhỏ" at bounding box center [117, 107] width 69 height 8
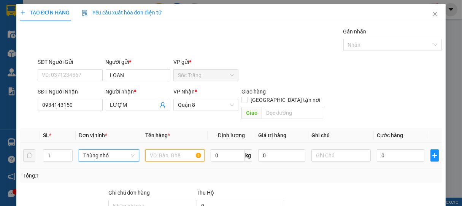
click at [163, 149] on input "text" at bounding box center [174, 155] width 59 height 12
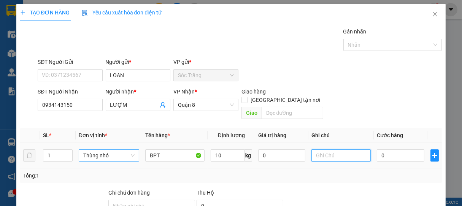
click at [329, 149] on input "text" at bounding box center [340, 155] width 59 height 12
click at [395, 149] on input "0" at bounding box center [401, 155] width 48 height 12
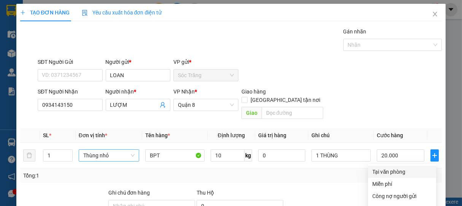
click at [396, 168] on div "Tại văn phòng" at bounding box center [402, 172] width 59 height 8
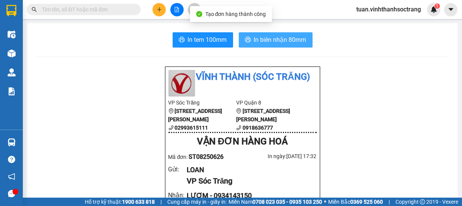
click at [273, 43] on span "In biên nhận 80mm" at bounding box center [280, 40] width 52 height 10
click at [285, 39] on span "In biên nhận 80mm" at bounding box center [280, 40] width 52 height 10
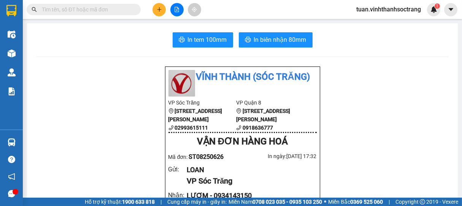
click at [157, 10] on icon "plus" at bounding box center [159, 9] width 5 height 5
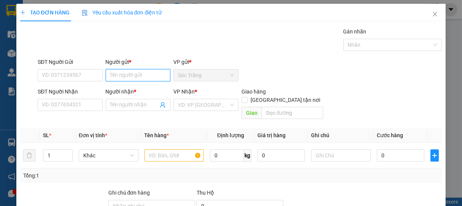
click at [140, 74] on input "Người gửi *" at bounding box center [138, 75] width 65 height 12
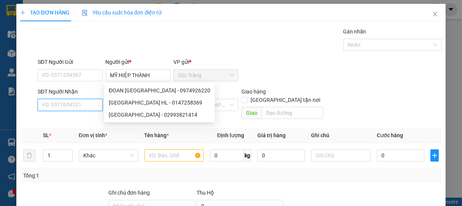
click at [87, 106] on input "SĐT Người Nhận" at bounding box center [70, 105] width 65 height 12
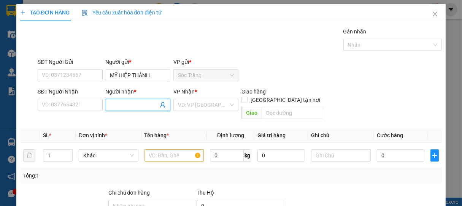
click at [127, 105] on input "Người nhận *" at bounding box center [134, 105] width 48 height 8
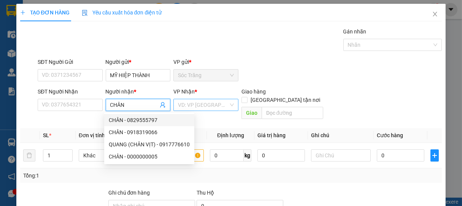
click at [187, 107] on input "search" at bounding box center [203, 104] width 51 height 11
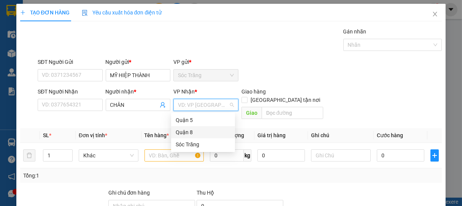
click at [190, 135] on div "Quận 8" at bounding box center [203, 132] width 55 height 8
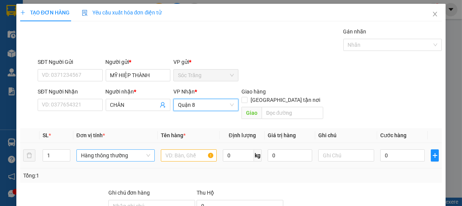
click at [103, 150] on span "Hàng thông thường" at bounding box center [115, 155] width 69 height 11
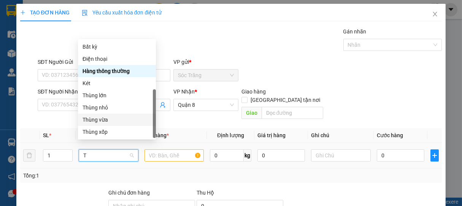
click at [103, 116] on div "Thùng vừa" at bounding box center [117, 120] width 69 height 8
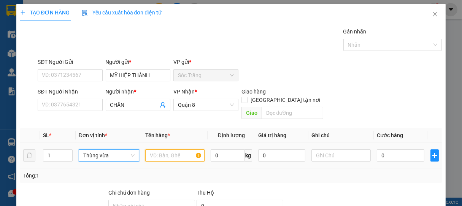
click at [165, 152] on input "text" at bounding box center [174, 155] width 59 height 12
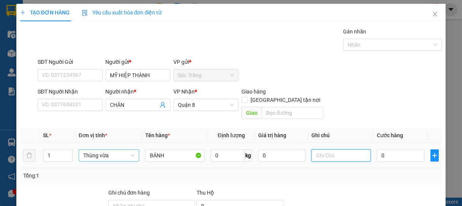
click at [322, 150] on input "text" at bounding box center [340, 155] width 59 height 12
click at [227, 149] on input "0" at bounding box center [228, 155] width 34 height 12
click at [333, 150] on input "text" at bounding box center [340, 155] width 59 height 12
click at [390, 149] on input "0" at bounding box center [401, 155] width 48 height 12
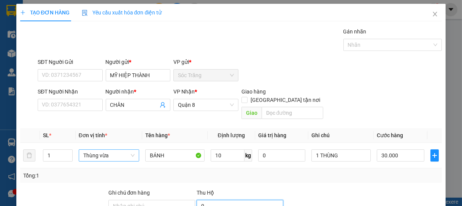
click at [212, 192] on input "0" at bounding box center [240, 206] width 87 height 12
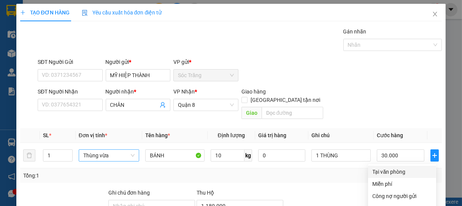
click at [398, 168] on div "Tại văn phòng" at bounding box center [402, 172] width 59 height 8
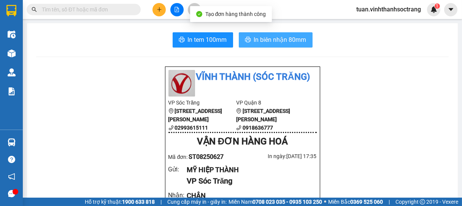
click at [276, 41] on span "In biên nhận 80mm" at bounding box center [280, 40] width 52 height 10
click at [280, 37] on span "In biên nhận 80mm" at bounding box center [280, 40] width 52 height 10
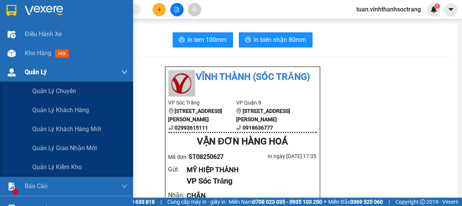
click at [31, 67] on span "Quản Lý" at bounding box center [36, 72] width 22 height 10
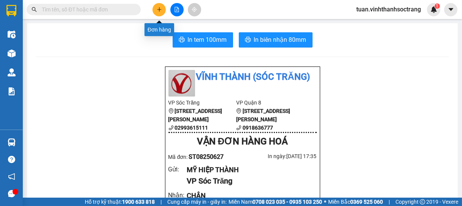
click at [160, 5] on button at bounding box center [158, 9] width 13 height 13
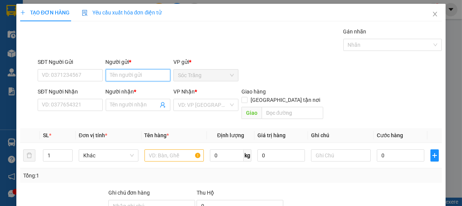
click at [140, 73] on input "Người gửi *" at bounding box center [138, 75] width 65 height 12
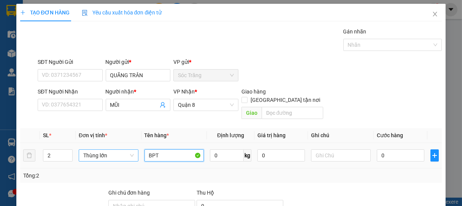
click at [95, 150] on span "Thùng lớn" at bounding box center [108, 155] width 50 height 11
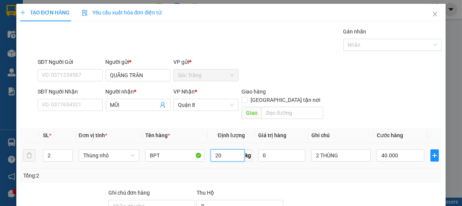
click at [222, 150] on input "20" at bounding box center [228, 155] width 34 height 12
drag, startPoint x: 410, startPoint y: 150, endPoint x: 410, endPoint y: 116, distance: 34.6
drag, startPoint x: 397, startPoint y: 144, endPoint x: 400, endPoint y: 140, distance: 5.1
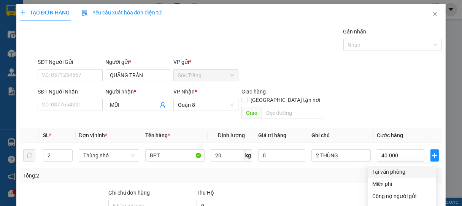
click at [397, 168] on div "Tại văn phòng" at bounding box center [402, 172] width 59 height 8
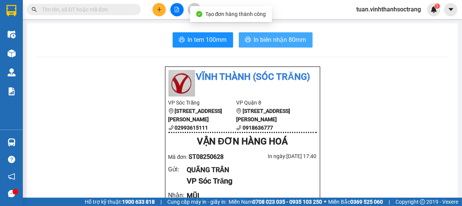
click at [270, 41] on span "In biên nhận 80mm" at bounding box center [280, 40] width 52 height 10
click at [267, 42] on span "In biên nhận 80mm" at bounding box center [280, 40] width 52 height 10
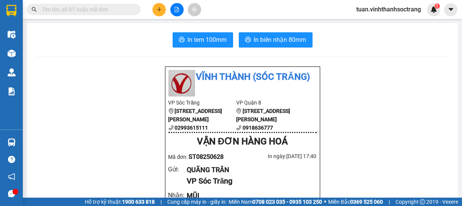
click at [160, 8] on icon "plus" at bounding box center [159, 9] width 5 height 5
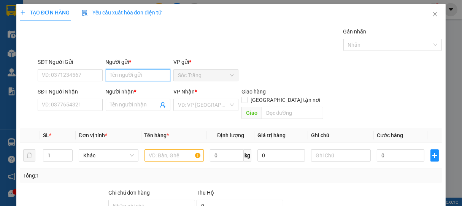
click at [139, 74] on input "Người gửi *" at bounding box center [138, 75] width 65 height 12
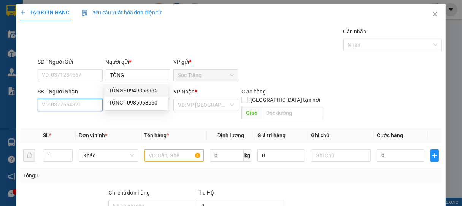
click at [87, 106] on input "SĐT Người Nhận" at bounding box center [70, 105] width 65 height 12
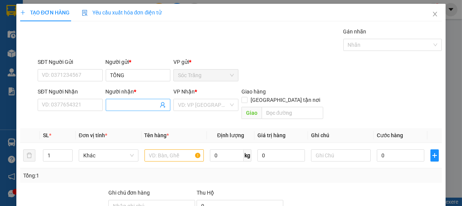
click at [124, 106] on input "Người nhận *" at bounding box center [134, 105] width 48 height 8
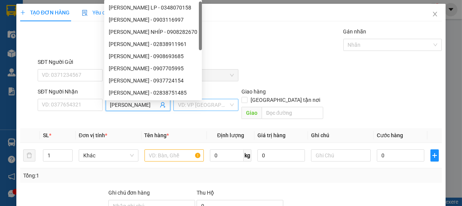
click at [200, 106] on input "search" at bounding box center [203, 104] width 51 height 11
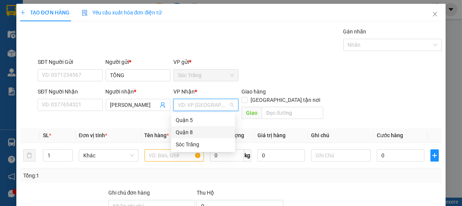
click at [187, 131] on div "Quận 8" at bounding box center [203, 132] width 55 height 8
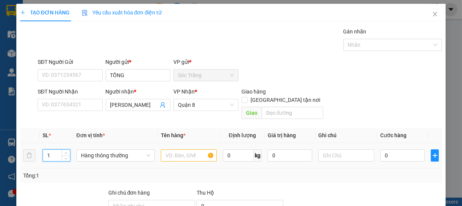
click at [57, 150] on input "1" at bounding box center [56, 155] width 27 height 11
drag, startPoint x: 110, startPoint y: 148, endPoint x: 104, endPoint y: 143, distance: 7.5
click at [109, 150] on span "Hàng thông thường" at bounding box center [115, 155] width 69 height 11
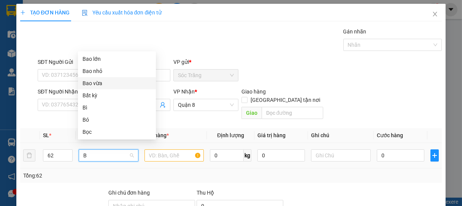
click at [95, 86] on div "Bao vừa" at bounding box center [117, 83] width 69 height 8
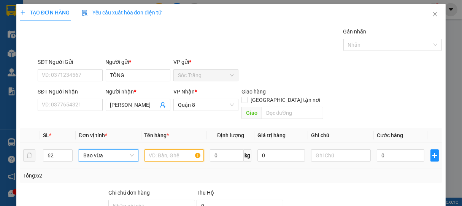
click at [171, 149] on input "text" at bounding box center [173, 155] width 59 height 12
click at [225, 150] on input "0" at bounding box center [227, 155] width 34 height 12
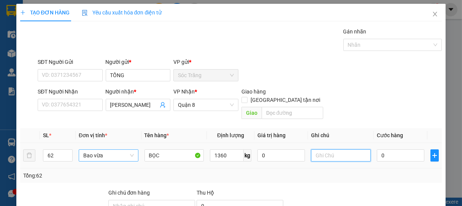
click at [326, 150] on input "text" at bounding box center [340, 155] width 59 height 12
click at [402, 150] on input "0" at bounding box center [401, 155] width 48 height 12
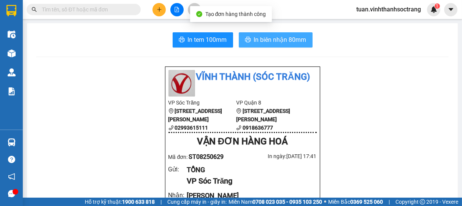
click at [270, 41] on span "In biên nhận 80mm" at bounding box center [280, 40] width 52 height 10
click at [274, 37] on span "In biên nhận 80mm" at bounding box center [280, 40] width 52 height 10
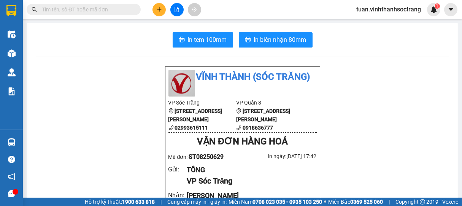
click at [160, 13] on button at bounding box center [158, 9] width 13 height 13
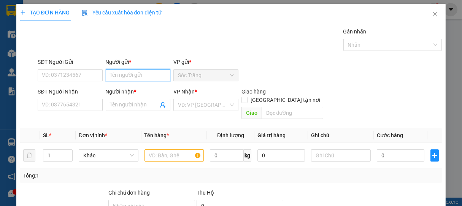
click at [136, 78] on input "Người gửi *" at bounding box center [138, 75] width 65 height 12
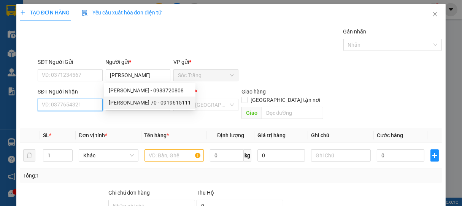
click at [87, 107] on input "SĐT Người Nhận" at bounding box center [70, 105] width 65 height 12
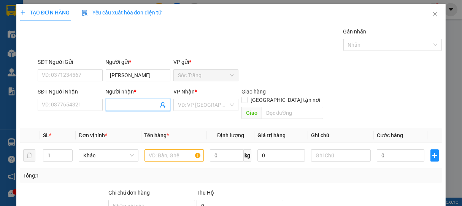
click at [125, 105] on input "Người nhận *" at bounding box center [134, 105] width 48 height 8
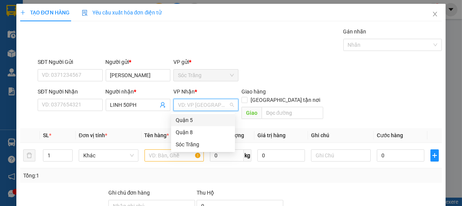
click at [198, 110] on input "search" at bounding box center [203, 104] width 51 height 11
click at [191, 123] on div "Quận 5" at bounding box center [203, 120] width 55 height 8
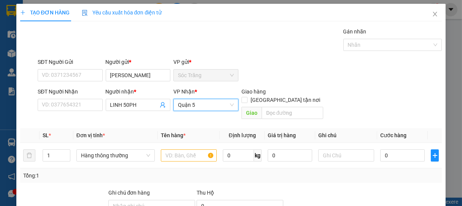
click at [204, 105] on span "Quận 5" at bounding box center [206, 104] width 56 height 11
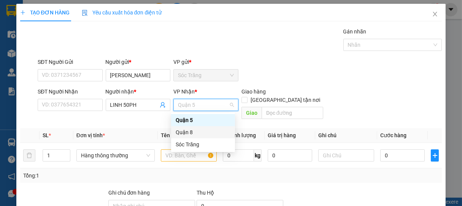
click at [187, 133] on div "Quận 8" at bounding box center [203, 132] width 55 height 8
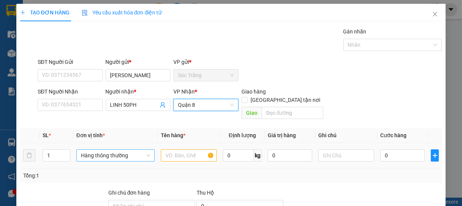
click at [92, 150] on span "Hàng thông thường" at bounding box center [115, 155] width 69 height 11
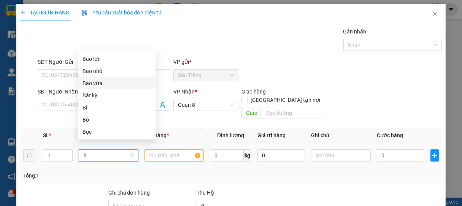
drag, startPoint x: 94, startPoint y: 81, endPoint x: 123, endPoint y: 107, distance: 38.7
click at [97, 81] on div "Bao vừa" at bounding box center [117, 83] width 69 height 8
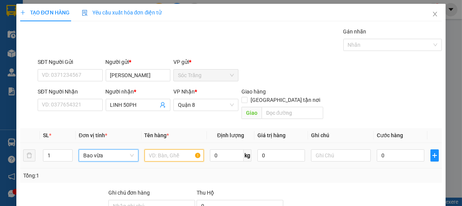
click at [168, 149] on input "text" at bounding box center [173, 155] width 59 height 12
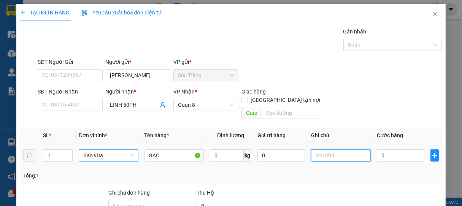
click at [329, 149] on input "text" at bounding box center [340, 155] width 59 height 12
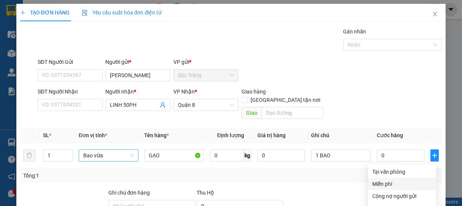
click at [391, 180] on div "Miễn phí" at bounding box center [402, 184] width 59 height 8
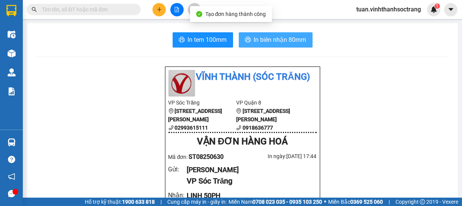
click at [287, 37] on span "In biên nhận 80mm" at bounding box center [280, 40] width 52 height 10
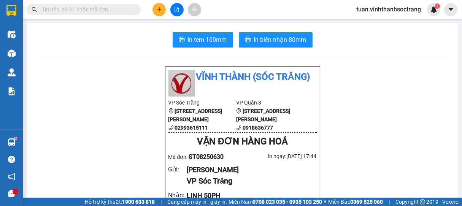
click at [118, 9] on input "text" at bounding box center [87, 9] width 90 height 8
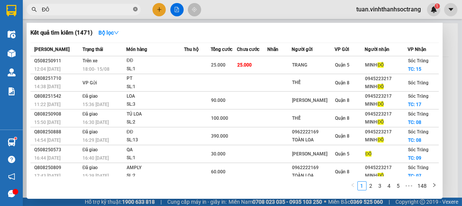
click at [137, 8] on icon "close-circle" at bounding box center [135, 9] width 5 height 5
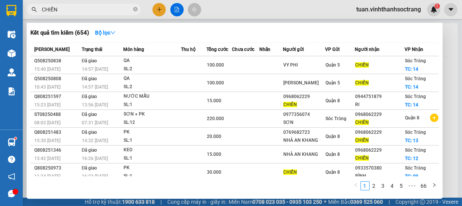
click at [137, 10] on icon "close-circle" at bounding box center [135, 9] width 5 height 5
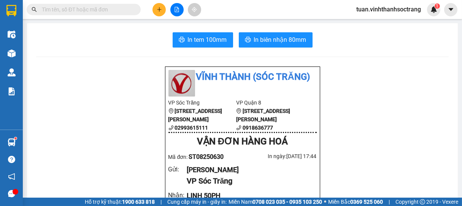
click at [106, 8] on input "text" at bounding box center [87, 9] width 90 height 8
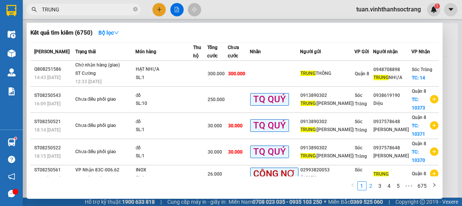
click at [371, 186] on link "2" at bounding box center [371, 186] width 8 height 8
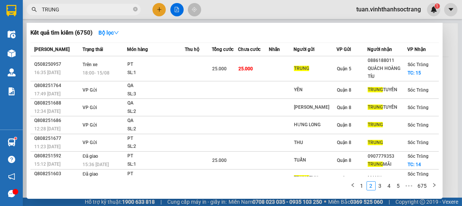
click at [158, 10] on div at bounding box center [231, 103] width 462 height 206
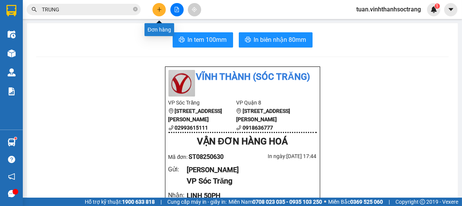
click at [157, 7] on icon "plus" at bounding box center [159, 9] width 5 height 5
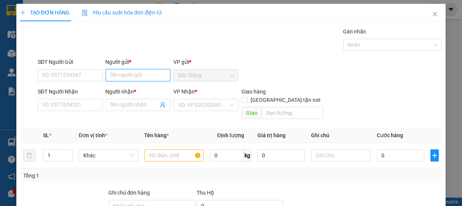
click at [136, 74] on input "Người gửi *" at bounding box center [138, 75] width 65 height 12
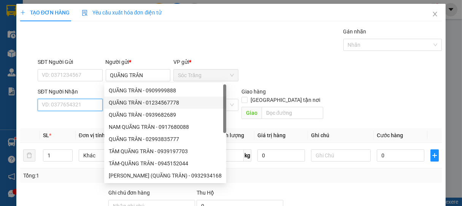
click at [82, 108] on input "SĐT Người Nhận" at bounding box center [70, 105] width 65 height 12
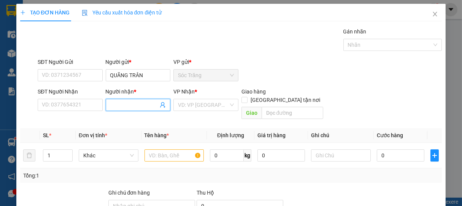
click at [119, 108] on input "Người nhận *" at bounding box center [134, 105] width 48 height 8
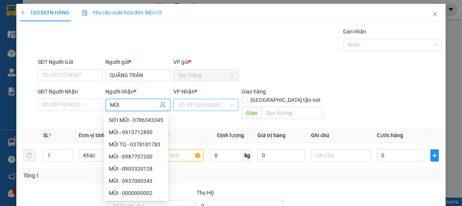
click at [188, 102] on input "search" at bounding box center [203, 104] width 51 height 11
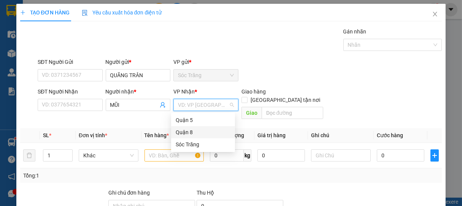
click at [183, 129] on div "Quận 8" at bounding box center [203, 132] width 55 height 8
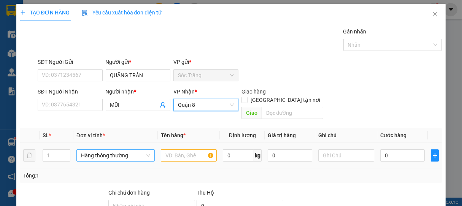
click at [108, 153] on div "Hàng thông thường" at bounding box center [115, 155] width 78 height 12
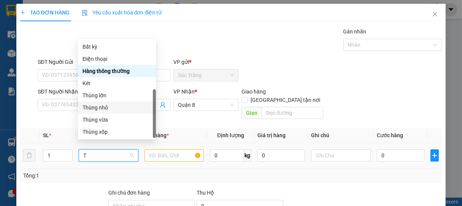
click at [102, 103] on div "Thùng nhỏ" at bounding box center [117, 107] width 69 height 8
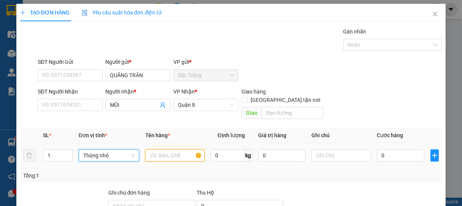
click at [169, 150] on input "text" at bounding box center [174, 155] width 59 height 12
click at [228, 149] on input "0" at bounding box center [228, 155] width 34 height 12
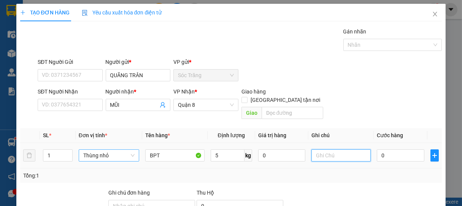
click at [332, 149] on input "text" at bounding box center [340, 155] width 59 height 12
click at [393, 149] on input "0" at bounding box center [401, 155] width 48 height 12
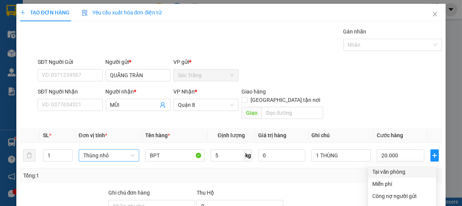
click at [388, 168] on div "Tại văn phòng" at bounding box center [402, 172] width 59 height 8
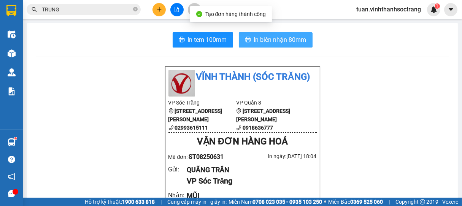
click at [275, 41] on span "In biên nhận 80mm" at bounding box center [280, 40] width 52 height 10
drag, startPoint x: 287, startPoint y: 40, endPoint x: 286, endPoint y: 36, distance: 4.1
click at [288, 38] on span "In biên nhận 80mm" at bounding box center [280, 40] width 52 height 10
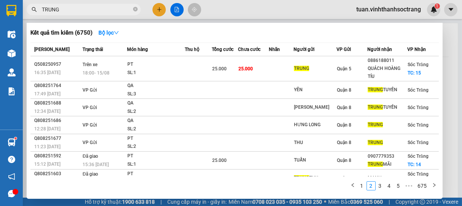
click at [97, 10] on input "TRUNG" at bounding box center [87, 9] width 90 height 8
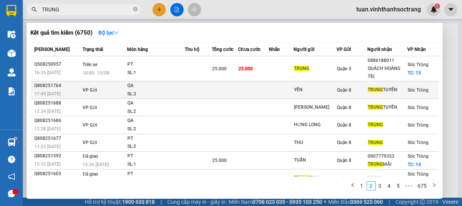
click at [169, 88] on div "QA" at bounding box center [155, 86] width 57 height 8
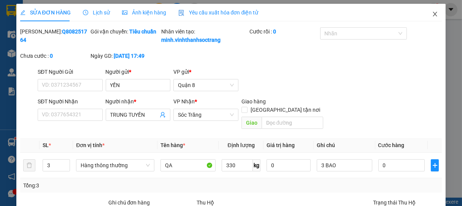
click at [433, 14] on icon "close" at bounding box center [435, 14] width 4 height 5
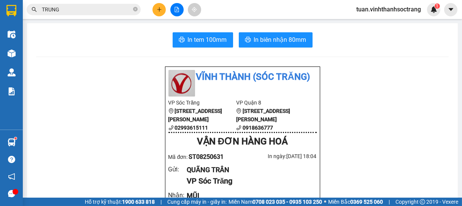
click at [89, 6] on input "TRUNG" at bounding box center [87, 9] width 90 height 8
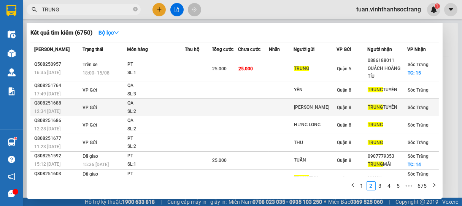
click at [138, 110] on div "SL: 2" at bounding box center [155, 112] width 57 height 8
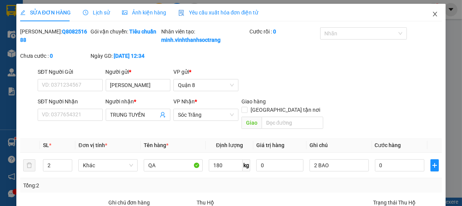
click at [432, 13] on icon "close" at bounding box center [435, 14] width 6 height 6
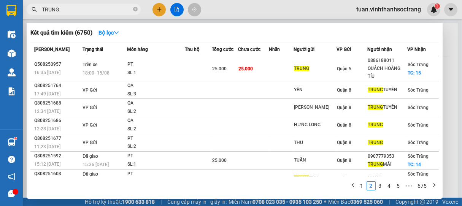
click at [84, 8] on input "TRUNG" at bounding box center [87, 9] width 90 height 8
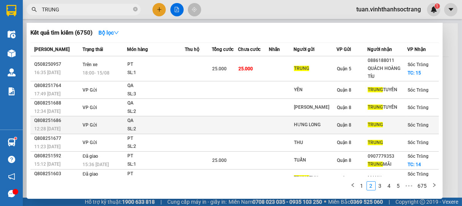
click at [136, 126] on div "SL: 2" at bounding box center [155, 129] width 57 height 8
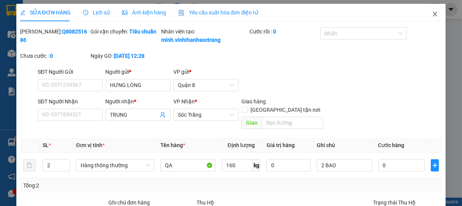
click at [433, 13] on icon "close" at bounding box center [435, 14] width 4 height 5
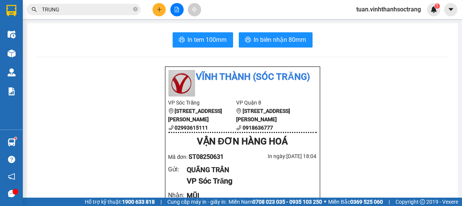
click at [104, 10] on input "TRUNG" at bounding box center [87, 9] width 90 height 8
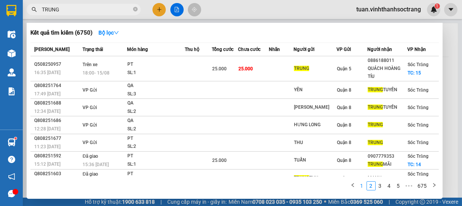
click at [362, 186] on link "1" at bounding box center [362, 186] width 8 height 8
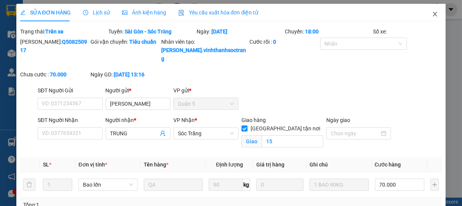
click at [432, 14] on icon "close" at bounding box center [435, 14] width 6 height 6
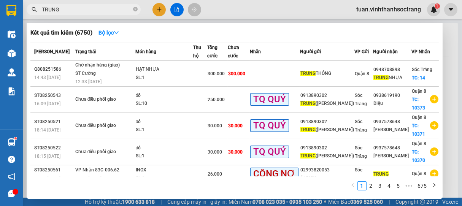
click at [103, 9] on input "TRUNG" at bounding box center [87, 9] width 90 height 8
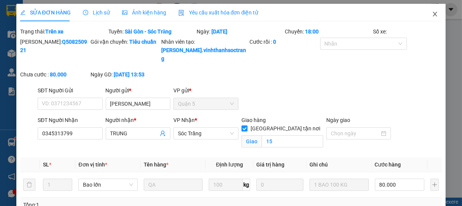
click at [433, 13] on icon "close" at bounding box center [435, 14] width 4 height 5
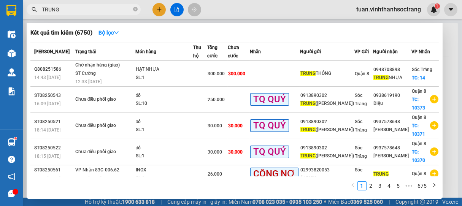
click at [79, 10] on input "TRUNG" at bounding box center [87, 9] width 90 height 8
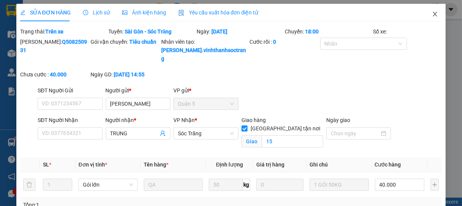
click at [432, 12] on icon "close" at bounding box center [435, 14] width 6 height 6
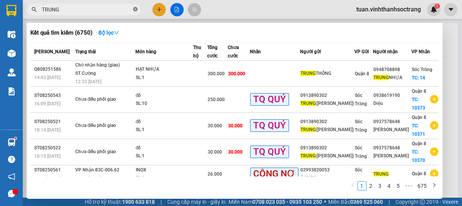
click at [137, 9] on icon "close-circle" at bounding box center [135, 9] width 5 height 5
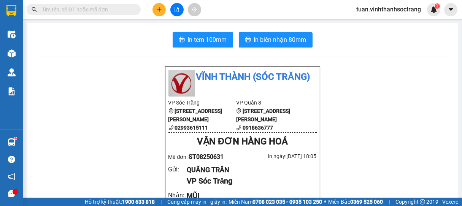
click at [114, 10] on input "text" at bounding box center [87, 9] width 90 height 8
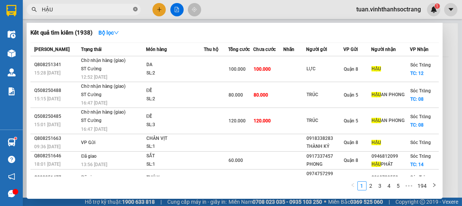
click at [137, 11] on icon "close-circle" at bounding box center [135, 9] width 5 height 5
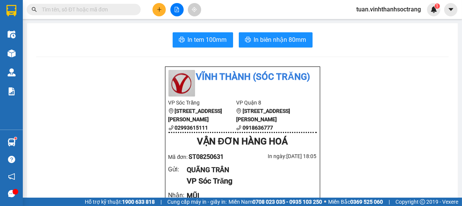
click at [92, 10] on input "text" at bounding box center [87, 9] width 90 height 8
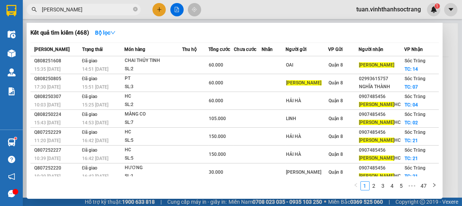
click at [138, 9] on span "[PERSON_NAME]" at bounding box center [84, 9] width 114 height 11
click at [135, 9] on icon "close-circle" at bounding box center [135, 9] width 5 height 5
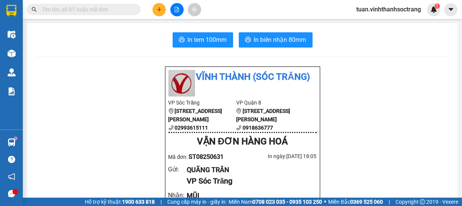
click at [122, 10] on input "text" at bounding box center [87, 9] width 90 height 8
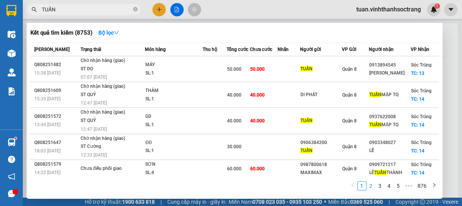
click at [374, 186] on link "2" at bounding box center [371, 186] width 8 height 8
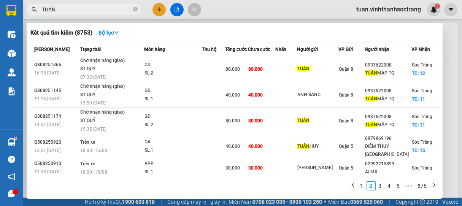
click at [77, 4] on span "TUẤN" at bounding box center [84, 9] width 114 height 11
click at [72, 7] on input "TUẤN" at bounding box center [87, 9] width 90 height 8
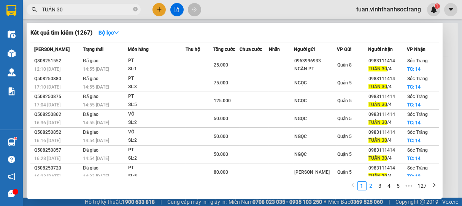
click at [368, 186] on link "2" at bounding box center [371, 186] width 8 height 8
click at [380, 186] on link "3" at bounding box center [380, 186] width 8 height 8
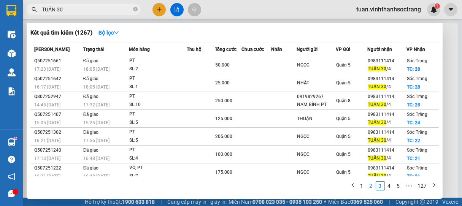
click at [371, 186] on link "2" at bounding box center [371, 186] width 8 height 8
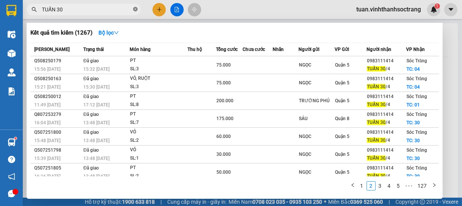
drag, startPoint x: 136, startPoint y: 9, endPoint x: 113, endPoint y: 11, distance: 23.6
click at [135, 9] on icon "close-circle" at bounding box center [135, 9] width 5 height 5
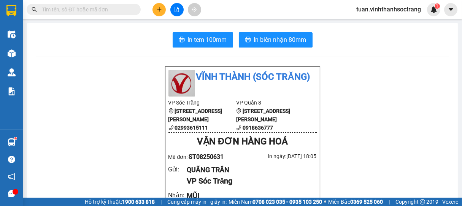
click at [107, 11] on input "text" at bounding box center [87, 9] width 90 height 8
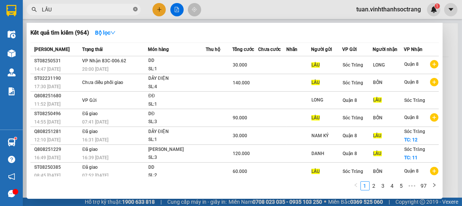
click at [135, 9] on icon "close-circle" at bounding box center [135, 9] width 5 height 5
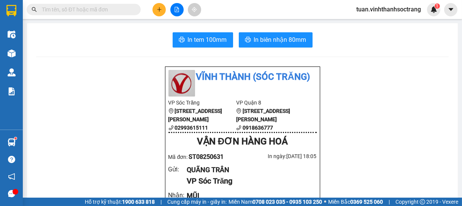
click at [110, 10] on input "text" at bounding box center [87, 9] width 90 height 8
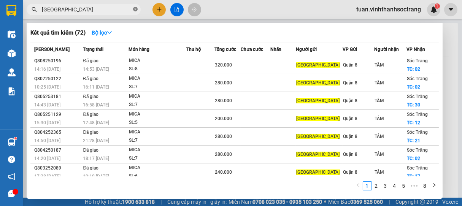
click at [135, 9] on icon "close-circle" at bounding box center [135, 9] width 5 height 5
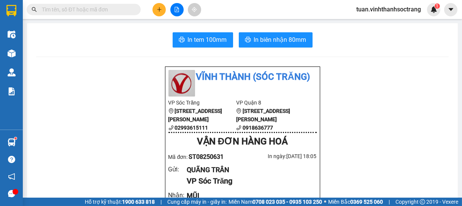
click at [113, 11] on input "text" at bounding box center [87, 9] width 90 height 8
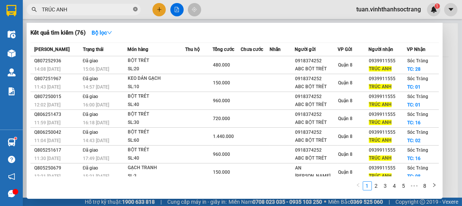
click at [136, 10] on icon "close-circle" at bounding box center [135, 9] width 5 height 5
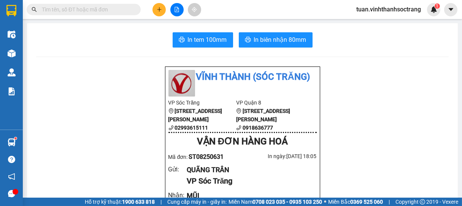
click at [119, 10] on input "text" at bounding box center [87, 9] width 90 height 8
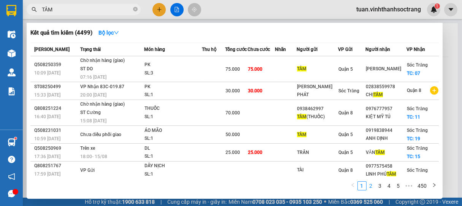
click at [372, 188] on link "2" at bounding box center [371, 186] width 8 height 8
click at [380, 185] on link "3" at bounding box center [380, 186] width 8 height 8
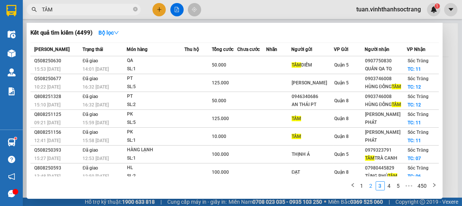
click at [371, 186] on link "2" at bounding box center [371, 186] width 8 height 8
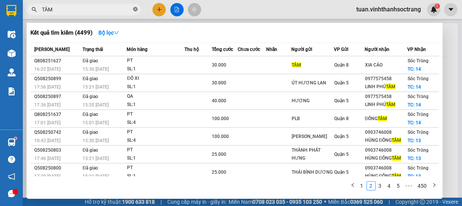
click at [134, 6] on span at bounding box center [135, 9] width 5 height 7
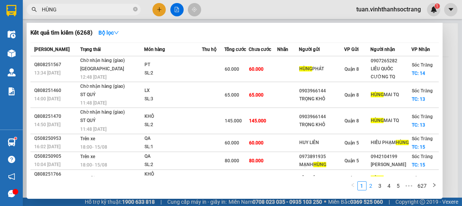
click at [371, 186] on link "2" at bounding box center [371, 186] width 8 height 8
click at [379, 186] on link "3" at bounding box center [380, 186] width 8 height 8
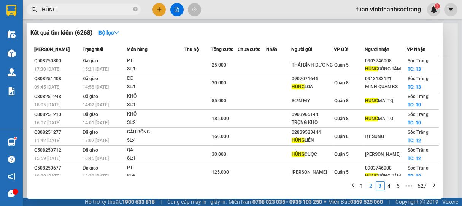
click at [371, 186] on link "2" at bounding box center [371, 186] width 8 height 8
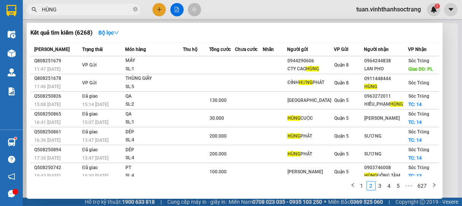
drag, startPoint x: 136, startPoint y: 8, endPoint x: 124, endPoint y: 10, distance: 12.3
click at [134, 8] on icon "close-circle" at bounding box center [135, 9] width 5 height 5
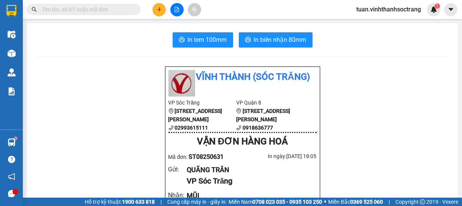
click at [108, 10] on input "text" at bounding box center [87, 9] width 90 height 8
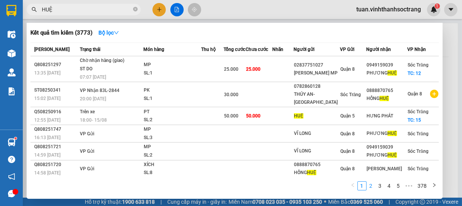
click at [371, 187] on link "2" at bounding box center [371, 186] width 8 height 8
click at [381, 186] on link "3" at bounding box center [380, 186] width 8 height 8
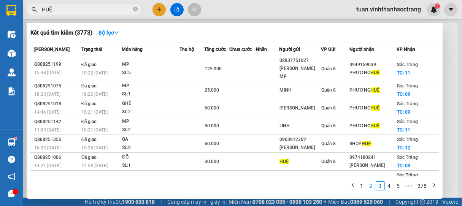
click at [373, 186] on link "2" at bounding box center [371, 186] width 8 height 8
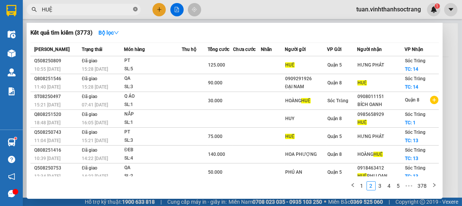
click at [136, 9] on icon "close-circle" at bounding box center [135, 9] width 5 height 5
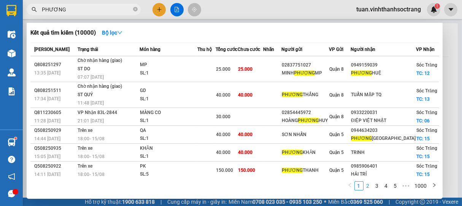
click at [367, 186] on link "2" at bounding box center [368, 186] width 8 height 8
click at [375, 186] on link "3" at bounding box center [377, 186] width 8 height 8
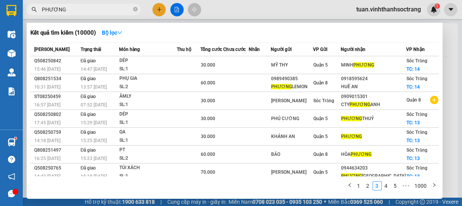
click at [367, 184] on link "2" at bounding box center [368, 186] width 8 height 8
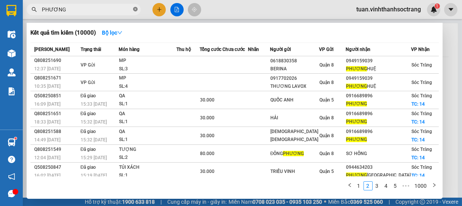
click at [133, 11] on icon "close-circle" at bounding box center [135, 9] width 5 height 5
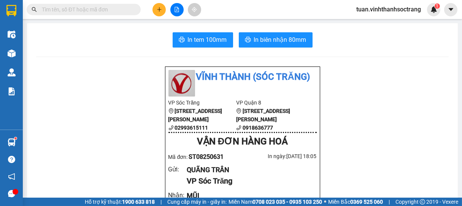
click at [119, 10] on input "text" at bounding box center [87, 9] width 90 height 8
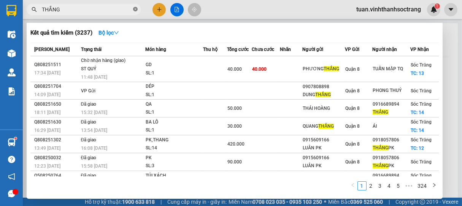
click at [137, 8] on icon "close-circle" at bounding box center [135, 9] width 5 height 5
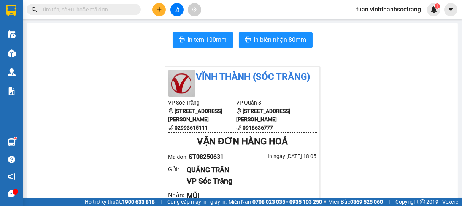
click at [124, 10] on input "text" at bounding box center [87, 9] width 90 height 8
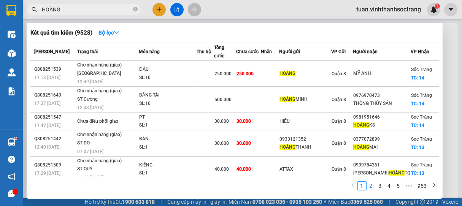
click at [373, 185] on link "2" at bounding box center [371, 186] width 8 height 8
click at [381, 185] on link "3" at bounding box center [380, 186] width 8 height 8
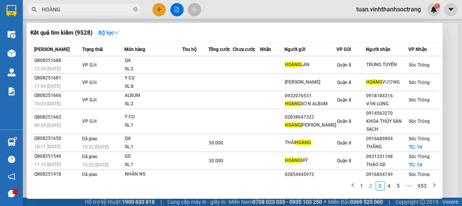
click at [371, 185] on link "2" at bounding box center [371, 186] width 8 height 8
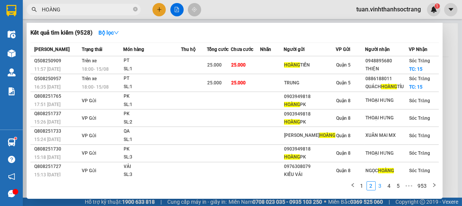
click at [379, 186] on link "3" at bounding box center [380, 186] width 8 height 8
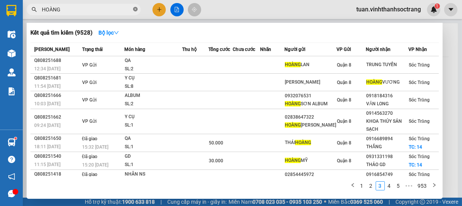
click at [137, 10] on icon "close-circle" at bounding box center [135, 9] width 5 height 5
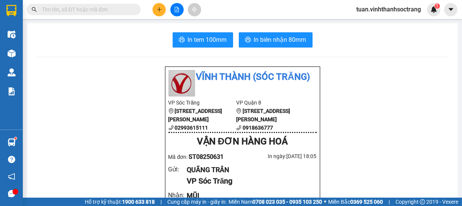
click at [98, 11] on input "text" at bounding box center [87, 9] width 90 height 8
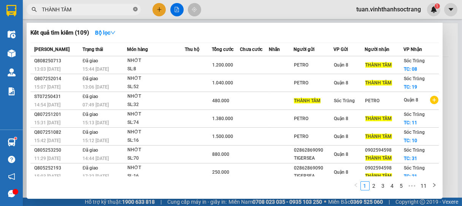
click at [135, 8] on icon "close-circle" at bounding box center [135, 9] width 5 height 5
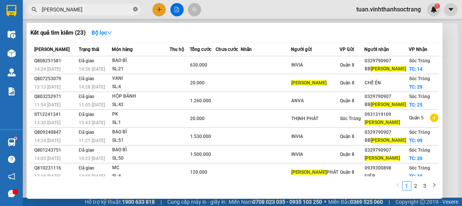
click at [137, 10] on icon "close-circle" at bounding box center [135, 9] width 5 height 5
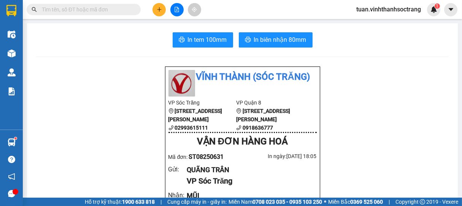
click at [110, 8] on input "text" at bounding box center [87, 9] width 90 height 8
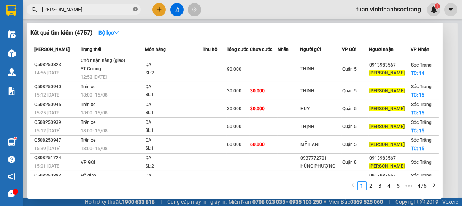
click at [135, 10] on icon "close-circle" at bounding box center [135, 9] width 5 height 5
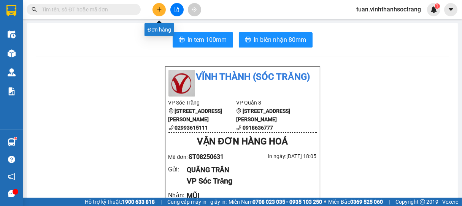
click at [156, 13] on button at bounding box center [158, 9] width 13 height 13
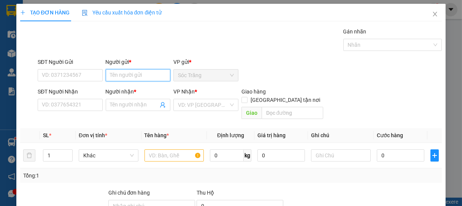
click at [129, 78] on input "Người gửi *" at bounding box center [138, 75] width 65 height 12
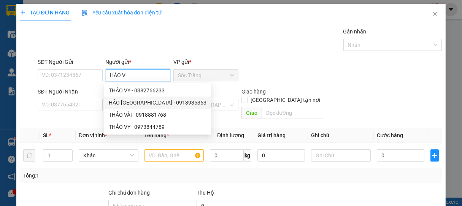
click at [140, 101] on div "HẢO [GEOGRAPHIC_DATA] - 0913935363" at bounding box center [158, 102] width 98 height 8
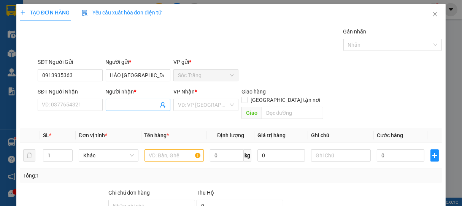
click at [130, 100] on span at bounding box center [138, 105] width 65 height 12
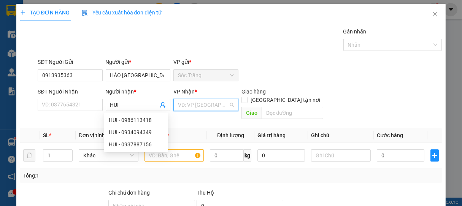
click at [200, 105] on input "search" at bounding box center [203, 104] width 51 height 11
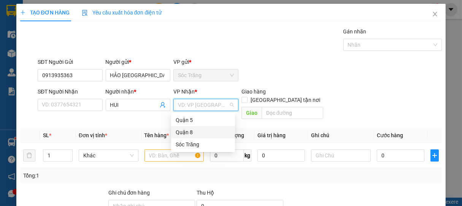
click at [195, 133] on div "Quận 8" at bounding box center [203, 132] width 55 height 8
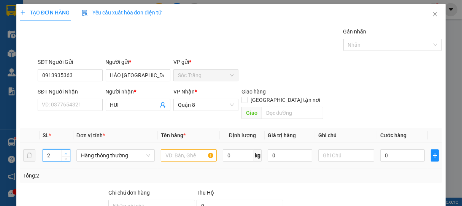
click at [66, 152] on icon "up" at bounding box center [66, 153] width 3 height 3
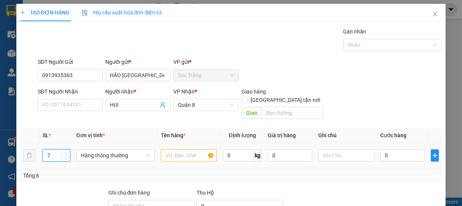
click at [66, 152] on icon "up" at bounding box center [66, 153] width 3 height 3
click at [97, 150] on span "Hàng thông thường" at bounding box center [115, 155] width 69 height 11
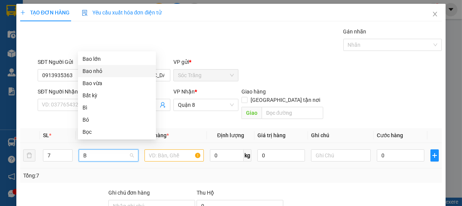
click at [94, 62] on div "Bao lớn" at bounding box center [117, 59] width 69 height 8
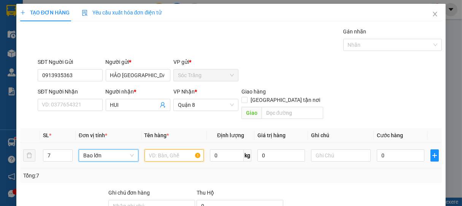
click at [170, 150] on input "text" at bounding box center [173, 155] width 59 height 12
click at [221, 149] on input "0" at bounding box center [227, 155] width 34 height 12
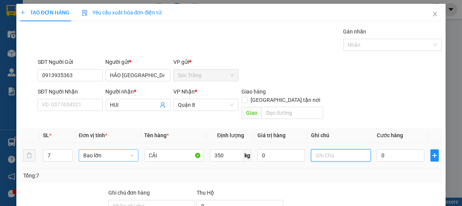
click at [317, 149] on input "text" at bounding box center [340, 155] width 59 height 12
click at [390, 149] on input "0" at bounding box center [401, 155] width 48 height 12
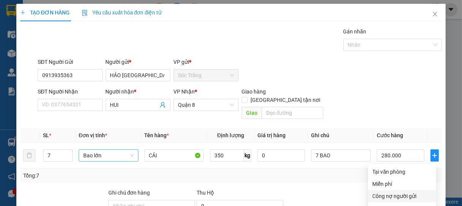
click at [400, 192] on div "Công nợ người gửi" at bounding box center [402, 196] width 59 height 8
drag, startPoint x: 413, startPoint y: 147, endPoint x: 386, endPoint y: 130, distance: 31.6
click at [381, 168] on div "Tại văn phòng" at bounding box center [402, 172] width 59 height 8
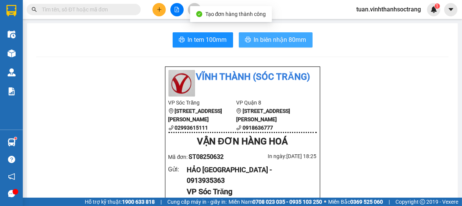
click at [280, 37] on span "In biên nhận 80mm" at bounding box center [280, 40] width 52 height 10
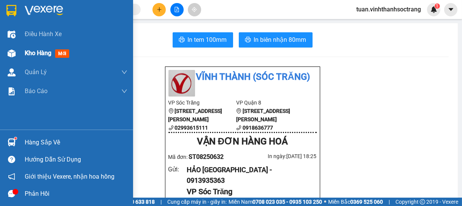
click at [33, 54] on span "Kho hàng" at bounding box center [38, 52] width 27 height 7
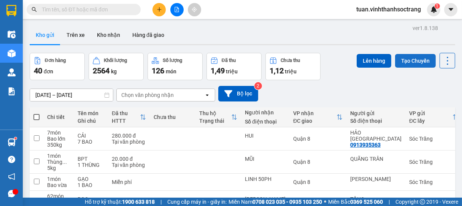
click at [412, 60] on button "Tạo Chuyến" at bounding box center [415, 61] width 41 height 14
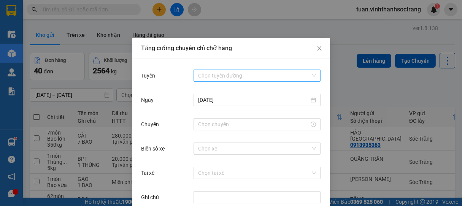
click at [222, 75] on input "Tuyến" at bounding box center [254, 75] width 113 height 11
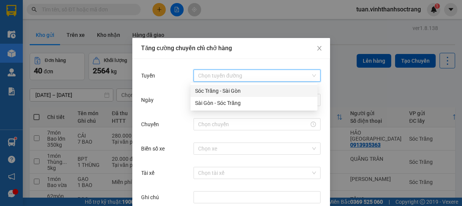
click at [228, 92] on div "Sóc Trăng - Sài Gòn" at bounding box center [254, 91] width 118 height 8
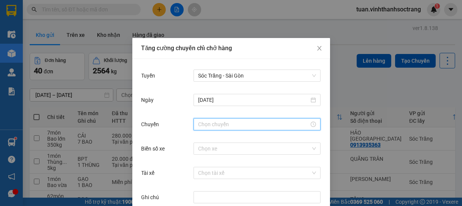
drag, startPoint x: 227, startPoint y: 128, endPoint x: 206, endPoint y: 102, distance: 33.6
click at [228, 127] on input "Chuyến" at bounding box center [253, 124] width 111 height 8
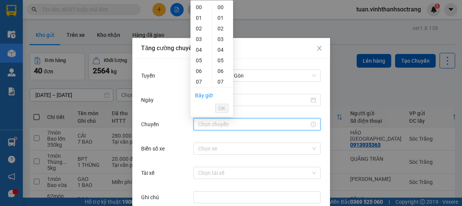
click at [199, 192] on div "19" at bounding box center [200, 209] width 21 height 11
click at [224, 111] on span "OK" at bounding box center [221, 108] width 7 height 8
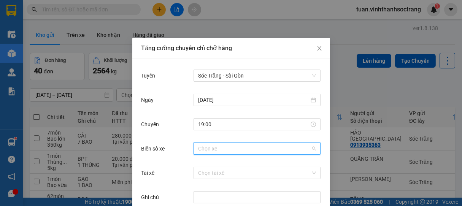
drag, startPoint x: 218, startPoint y: 149, endPoint x: 213, endPoint y: 136, distance: 13.8
click at [219, 149] on input "Biển số xe" at bounding box center [254, 148] width 113 height 11
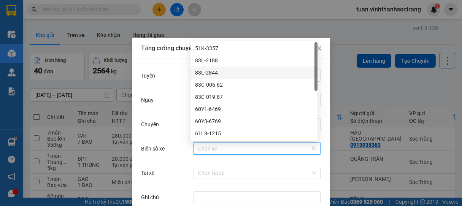
click at [206, 73] on div "83L-2844" at bounding box center [254, 72] width 118 height 8
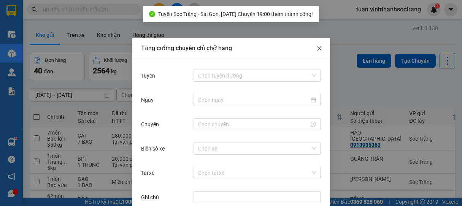
click at [316, 49] on icon "close" at bounding box center [319, 48] width 6 height 6
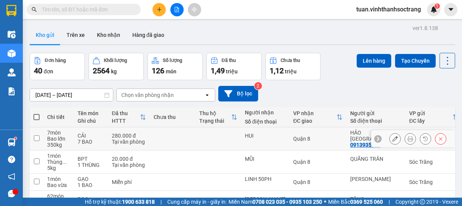
click at [395, 54] on button "Tạo Chuyến" at bounding box center [415, 61] width 41 height 14
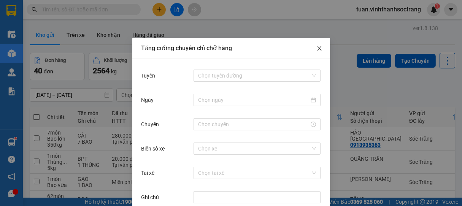
click at [317, 50] on icon "close" at bounding box center [319, 48] width 4 height 5
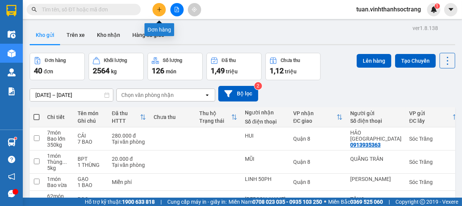
click at [157, 8] on icon "plus" at bounding box center [159, 9] width 5 height 5
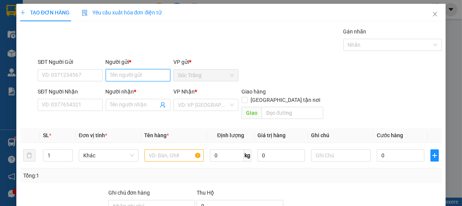
click at [146, 74] on input "Người gửi *" at bounding box center [138, 75] width 65 height 12
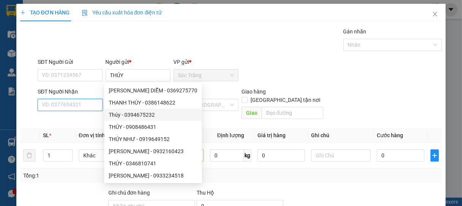
click at [91, 104] on input "SĐT Người Nhận" at bounding box center [70, 105] width 65 height 12
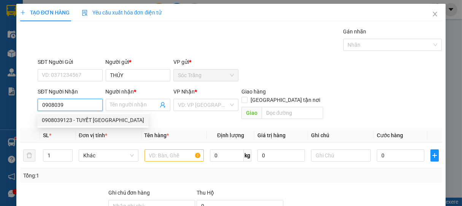
click at [79, 118] on div "0908039123 - TUYẾT [GEOGRAPHIC_DATA]" at bounding box center [93, 120] width 102 height 8
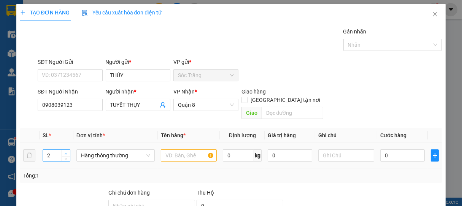
click at [66, 151] on span "up" at bounding box center [66, 153] width 5 height 5
click at [97, 150] on span "Hàng thông thường" at bounding box center [115, 155] width 69 height 11
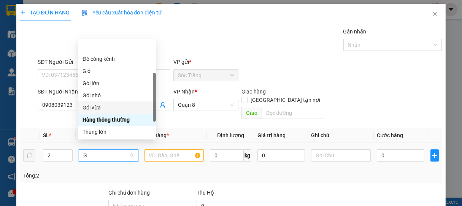
drag, startPoint x: 90, startPoint y: 81, endPoint x: 131, endPoint y: 119, distance: 55.9
click at [93, 103] on div "Gói vừa" at bounding box center [117, 107] width 69 height 8
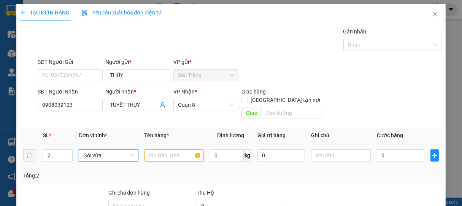
click at [170, 149] on input "text" at bounding box center [173, 155] width 59 height 12
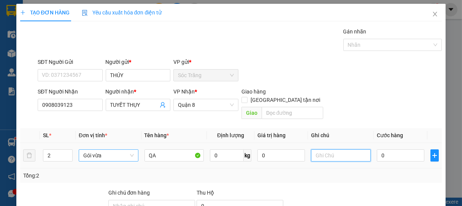
click at [333, 150] on input "text" at bounding box center [340, 155] width 59 height 12
click at [404, 151] on input "0" at bounding box center [401, 155] width 48 height 12
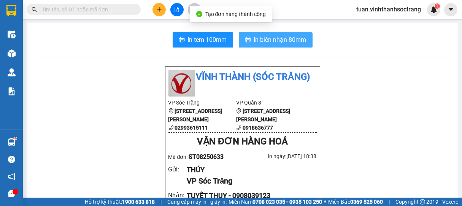
click at [294, 41] on span "In biên nhận 80mm" at bounding box center [280, 40] width 52 height 10
click at [276, 38] on span "In biên nhận 80mm" at bounding box center [280, 40] width 52 height 10
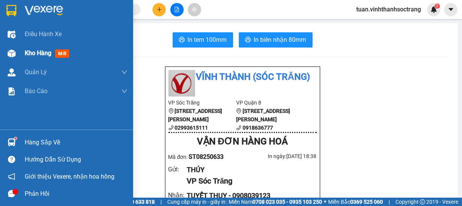
click at [44, 54] on span "Kho hàng" at bounding box center [38, 52] width 27 height 7
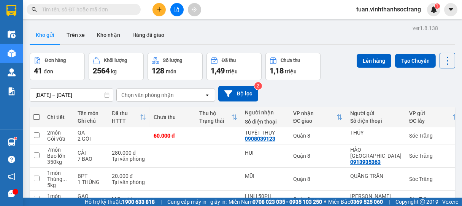
drag, startPoint x: 422, startPoint y: 185, endPoint x: 418, endPoint y: 181, distance: 5.4
click at [38, 116] on span at bounding box center [36, 117] width 6 height 6
click at [37, 113] on input "checkbox" at bounding box center [37, 113] width 0 height 0
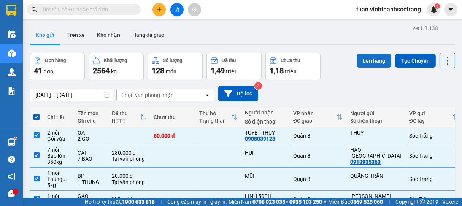
click at [369, 58] on button "Lên hàng" at bounding box center [374, 61] width 35 height 14
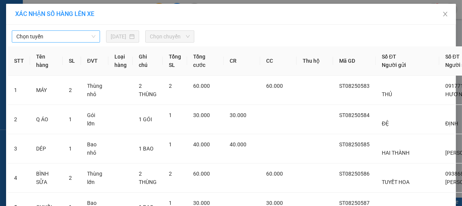
click at [60, 35] on span "Chọn tuyến" at bounding box center [55, 36] width 79 height 11
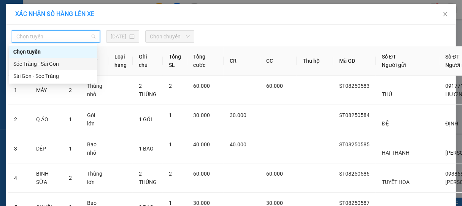
click at [52, 64] on div "Sóc Trăng - Sài Gòn" at bounding box center [52, 64] width 79 height 8
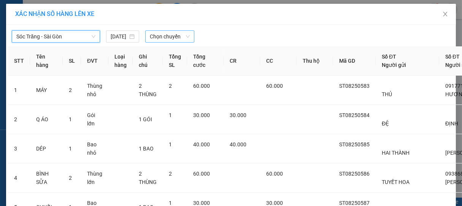
click at [181, 38] on span "Chọn chuyến" at bounding box center [170, 36] width 40 height 11
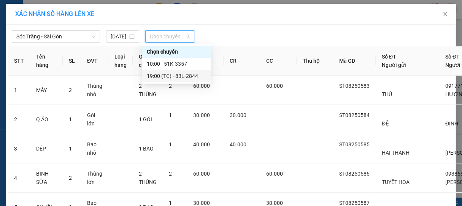
click at [176, 76] on div "19:00 (TC) - 83L-2844" at bounding box center [176, 76] width 59 height 8
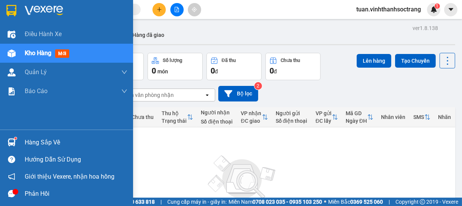
click at [35, 142] on div "Hàng sắp về" at bounding box center [76, 142] width 103 height 11
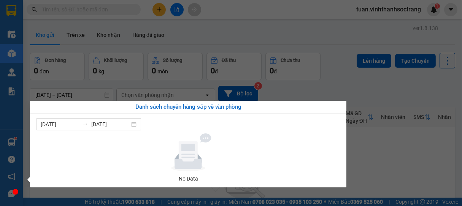
click at [392, 147] on section "Kết quả tìm kiếm ( 4757 ) Bộ lọc Mã ĐH Trạng thái Món hàng Thu hộ Tổng cước Chư…" at bounding box center [231, 103] width 462 height 206
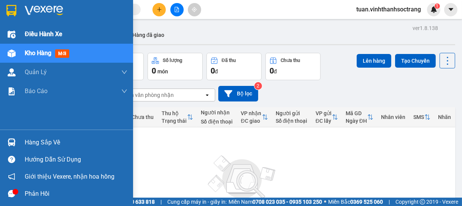
click at [48, 33] on span "Điều hành xe" at bounding box center [44, 34] width 38 height 10
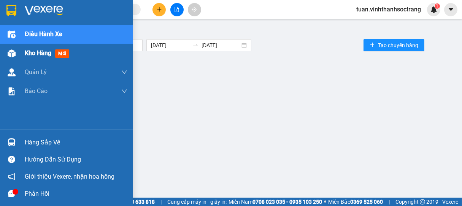
click at [40, 51] on span "Kho hàng" at bounding box center [38, 52] width 27 height 7
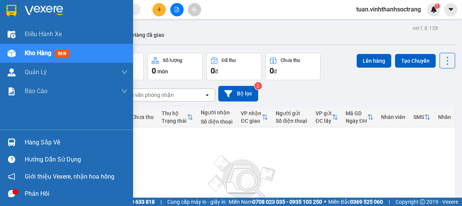
click at [38, 141] on div "Hàng sắp về" at bounding box center [76, 142] width 103 height 11
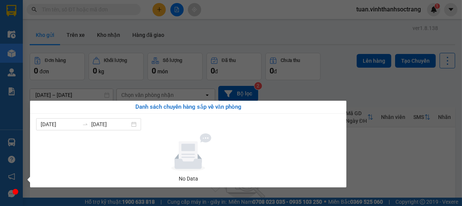
click at [417, 147] on section "Kết quả tìm kiếm ( 4757 ) Bộ lọc Mã ĐH Trạng thái Món hàng Thu hộ Tổng cước Chư…" at bounding box center [231, 103] width 462 height 206
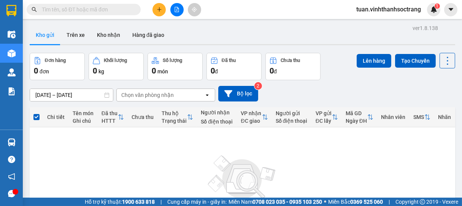
drag, startPoint x: 365, startPoint y: 172, endPoint x: 338, endPoint y: 163, distance: 28.9
click at [365, 171] on div "Không có đơn hàng nào. Bạn thử điều chỉnh lại bộ lọc nhé!" at bounding box center [242, 187] width 418 height 114
click at [116, 7] on input "text" at bounding box center [87, 9] width 90 height 8
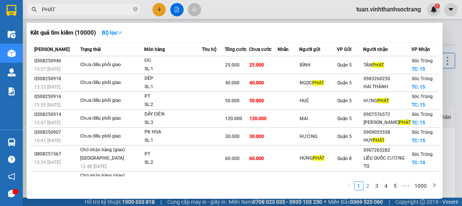
click at [369, 185] on link "2" at bounding box center [368, 186] width 8 height 8
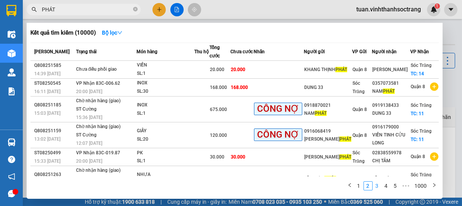
click at [376, 188] on link "3" at bounding box center [377, 186] width 8 height 8
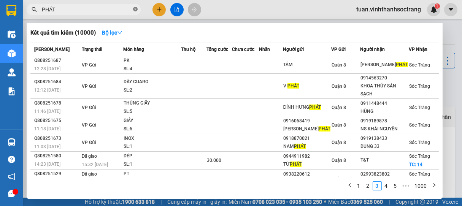
click at [135, 11] on icon "close-circle" at bounding box center [135, 9] width 5 height 5
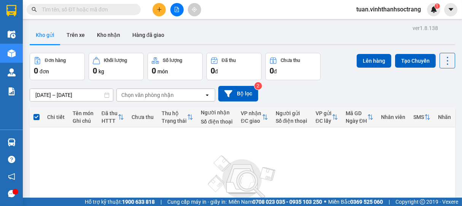
click at [106, 11] on input "text" at bounding box center [87, 9] width 90 height 8
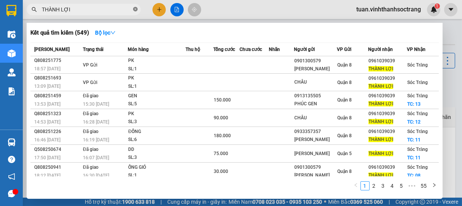
click at [136, 9] on icon "close-circle" at bounding box center [135, 9] width 5 height 5
